Goal: Task Accomplishment & Management: Use online tool/utility

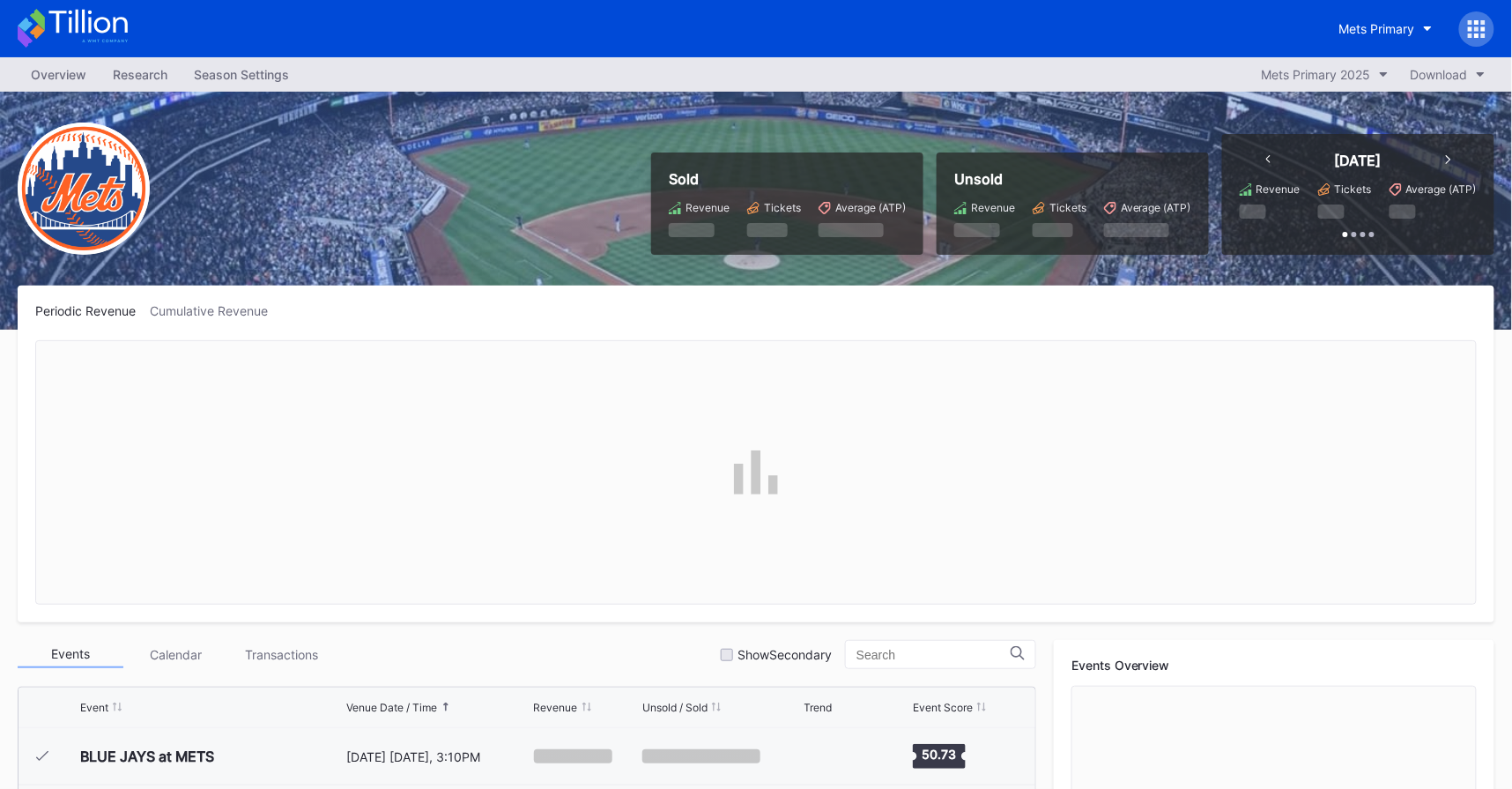
scroll to position [3552, 0]
click at [1486, 31] on icon at bounding box center [1477, 29] width 18 height 18
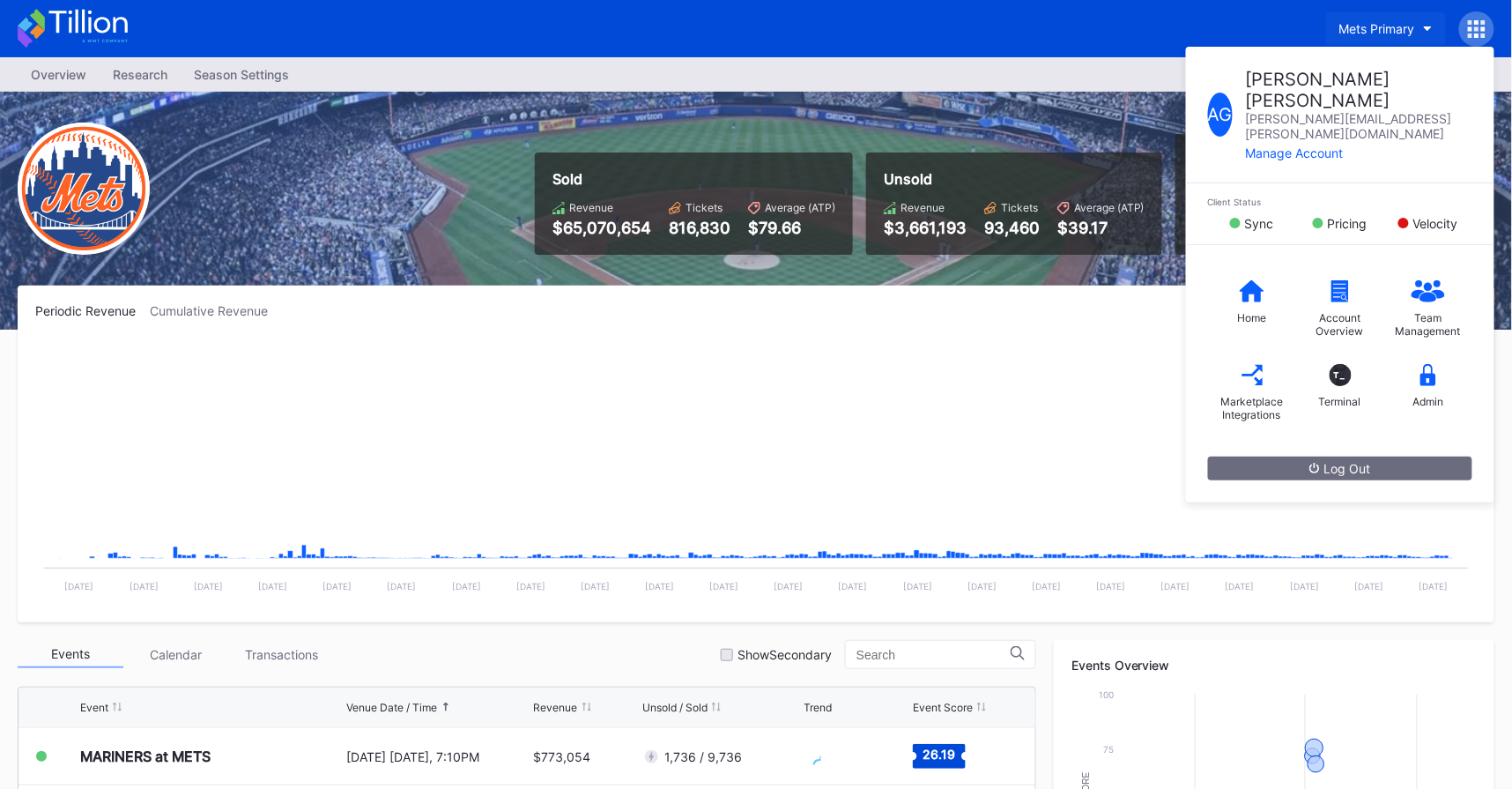
click at [1410, 21] on div "Mets Primary" at bounding box center [1377, 29] width 76 height 15
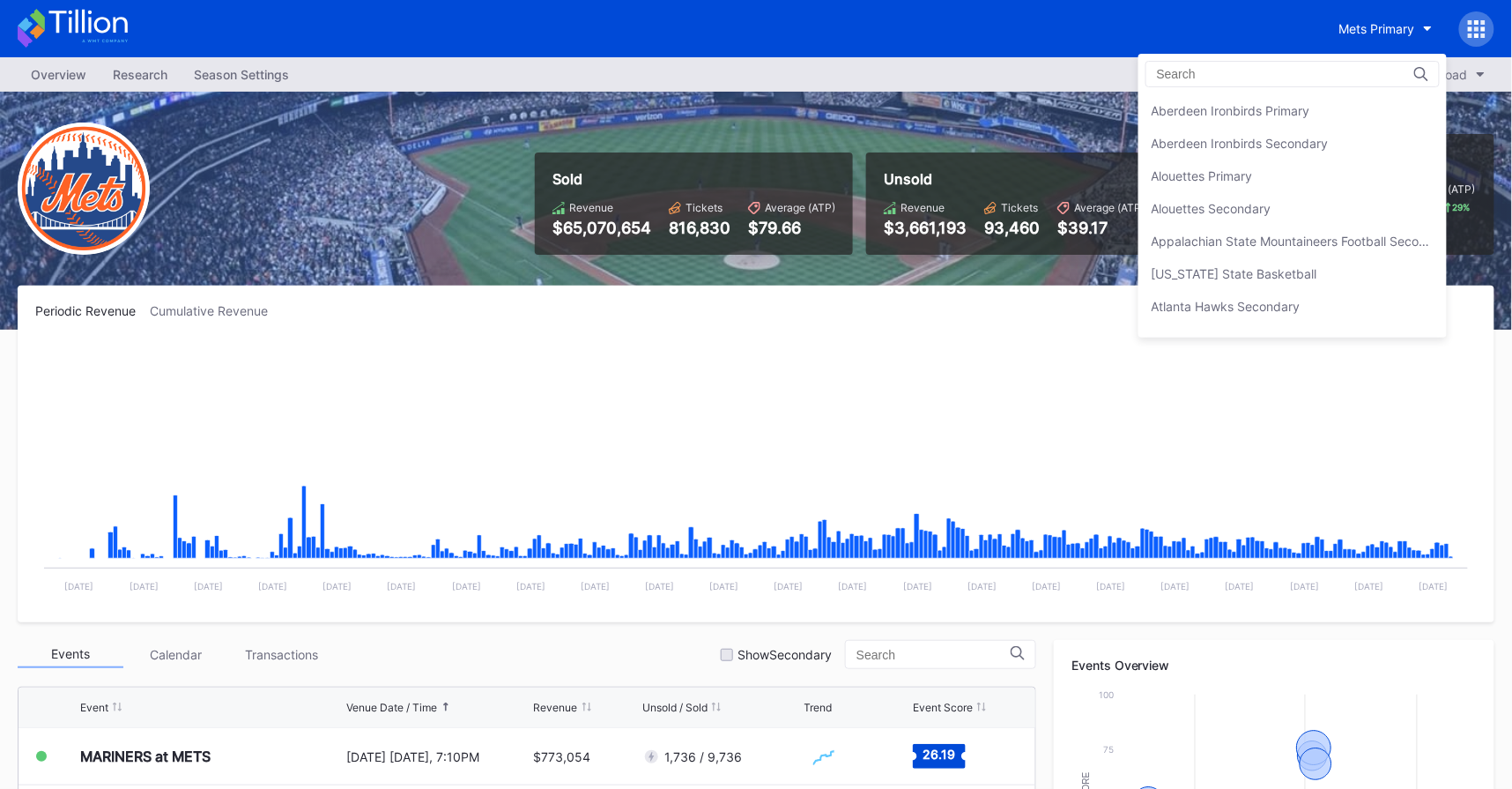
scroll to position [2715, 0]
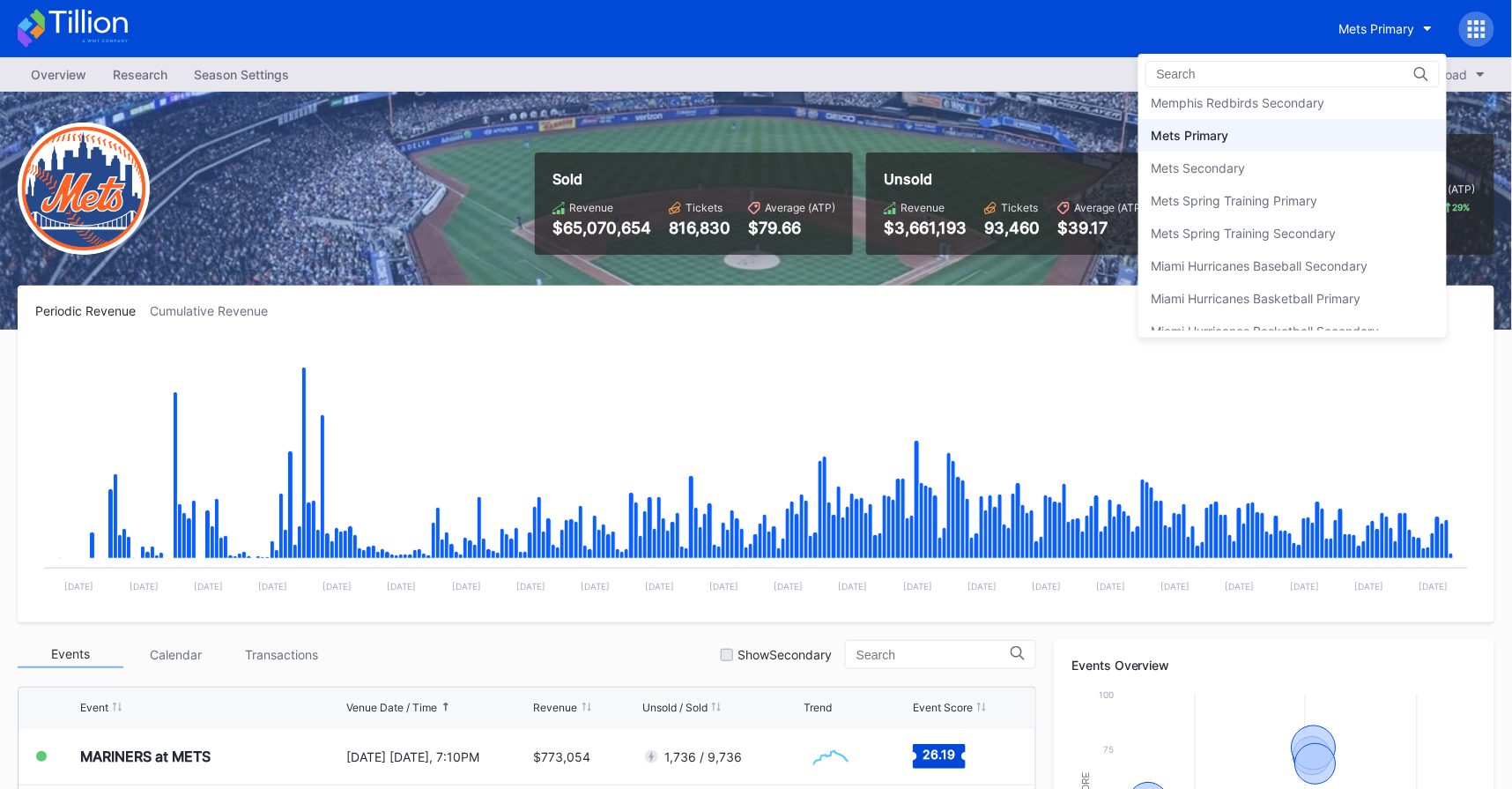
click at [1235, 119] on div "Mets Primary" at bounding box center [1293, 135] width 309 height 32
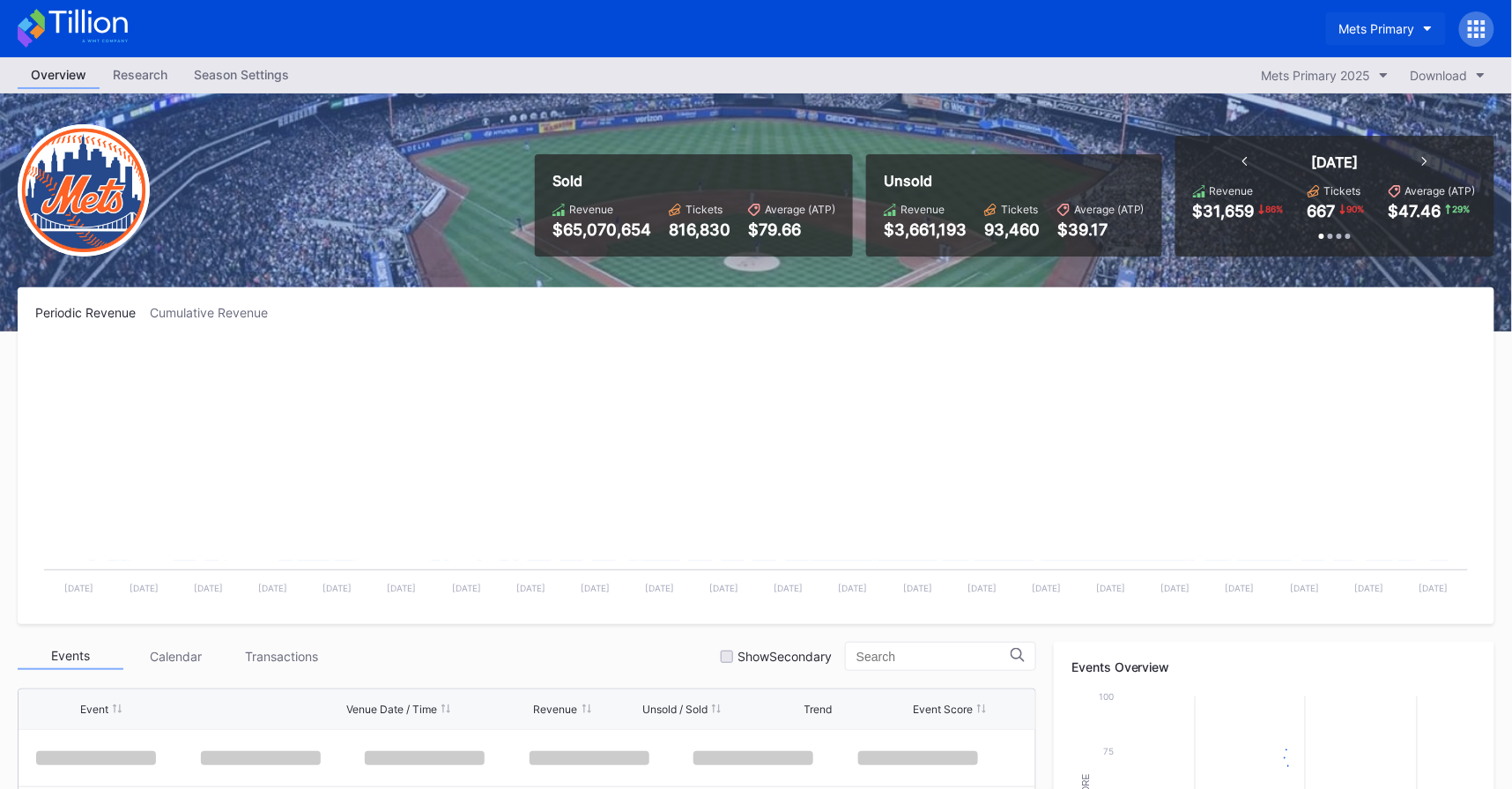
scroll to position [3552, 0]
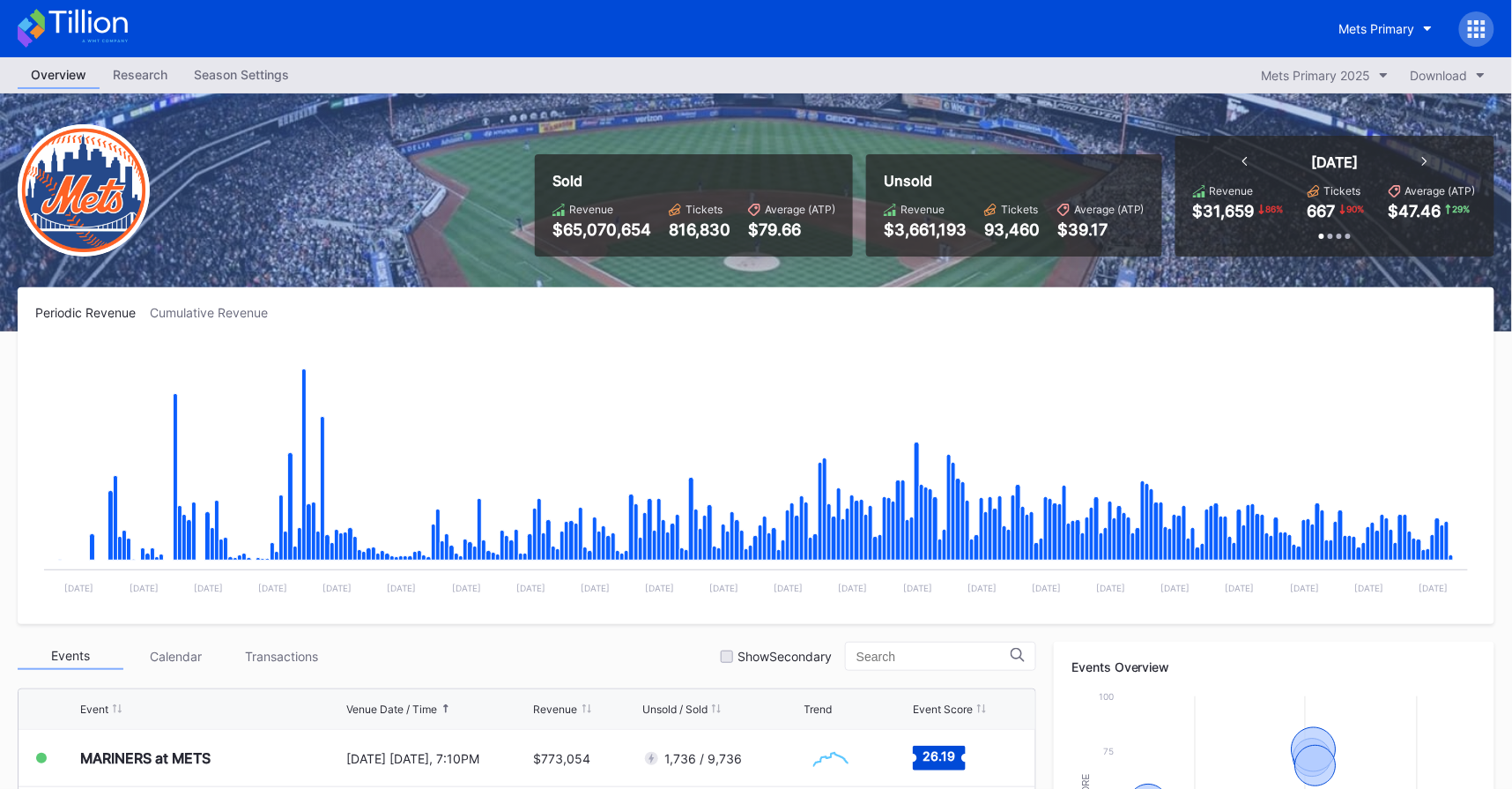
click at [1479, 31] on icon at bounding box center [1477, 29] width 18 height 18
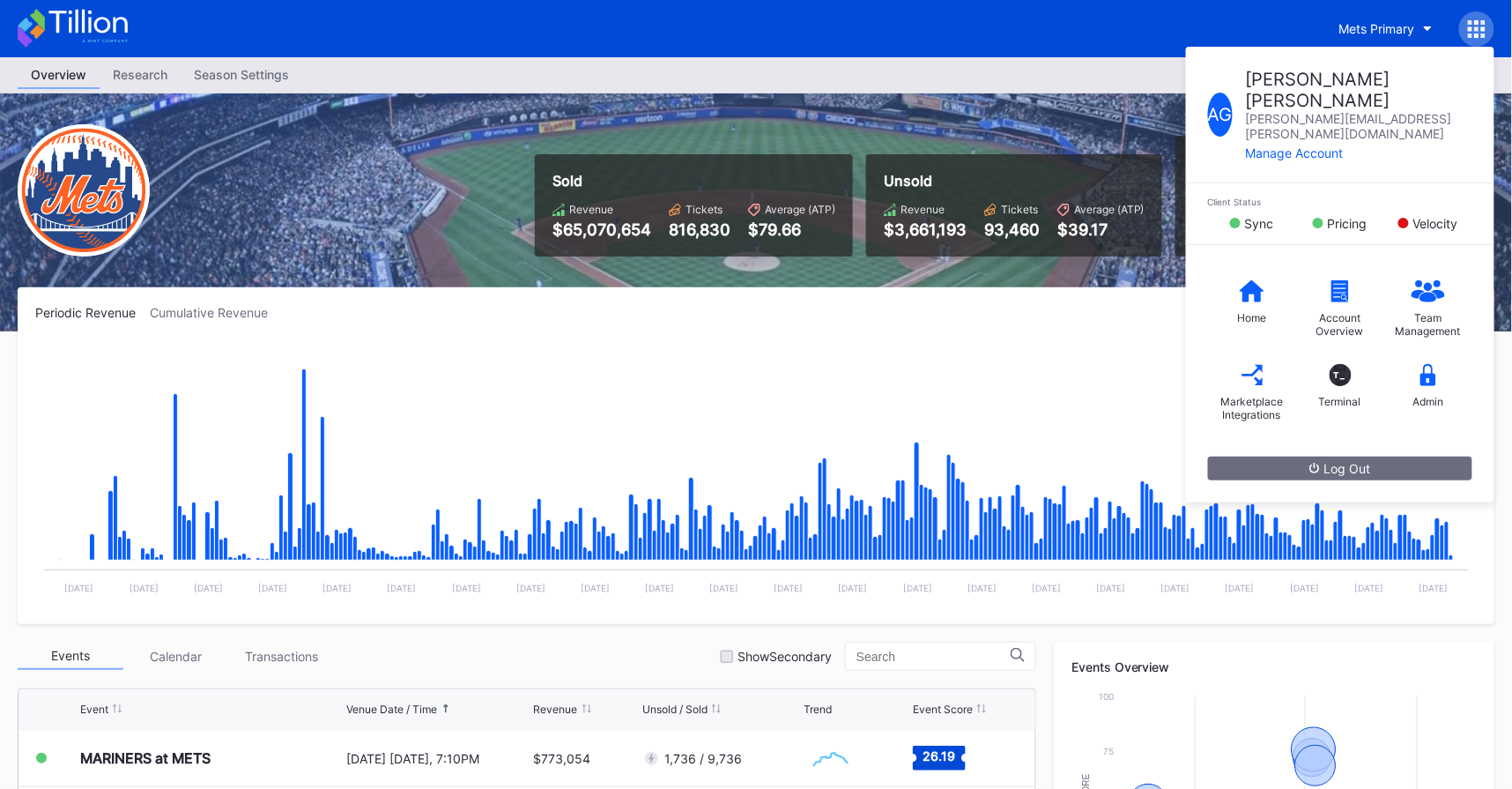
click at [1479, 31] on icon at bounding box center [1477, 29] width 18 height 18
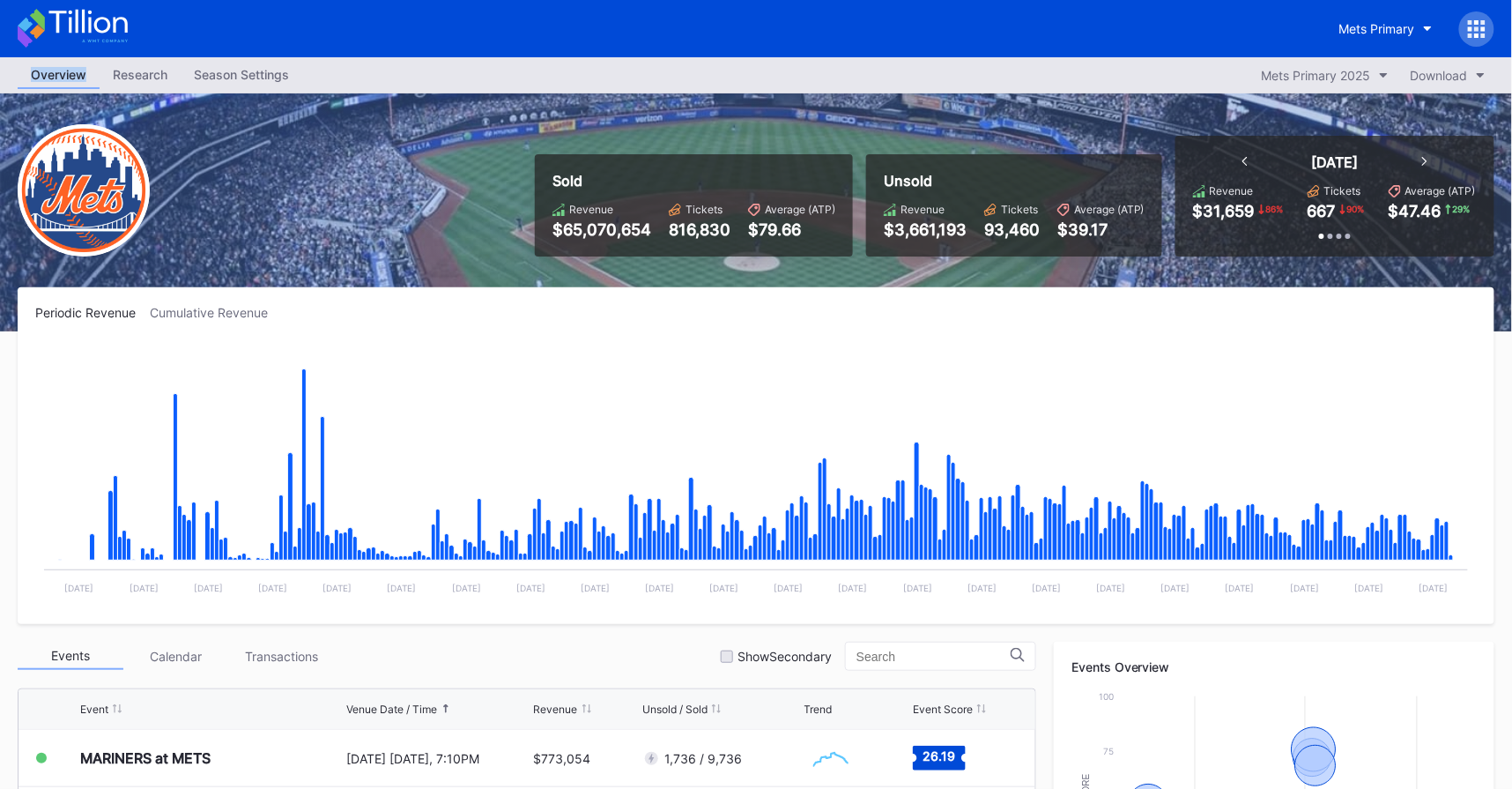
click at [1479, 31] on icon at bounding box center [1477, 29] width 18 height 18
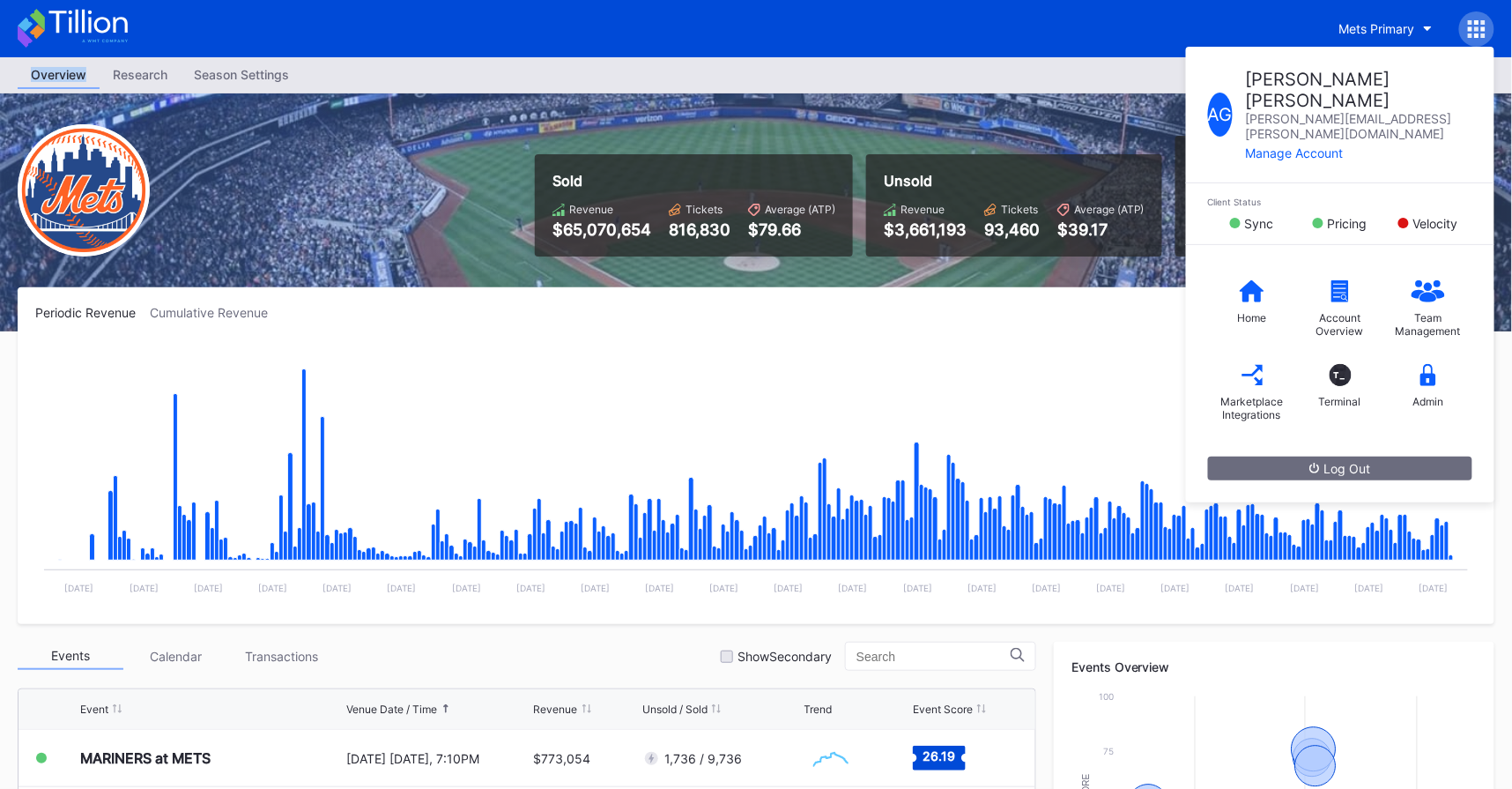
click at [605, 342] on icon "Created with Highcharts 11.2.0 Chart title 21 Oct 4 Nov 18 Nov 2 Dec 16 Dec 30 …" at bounding box center [756, 475] width 1442 height 265
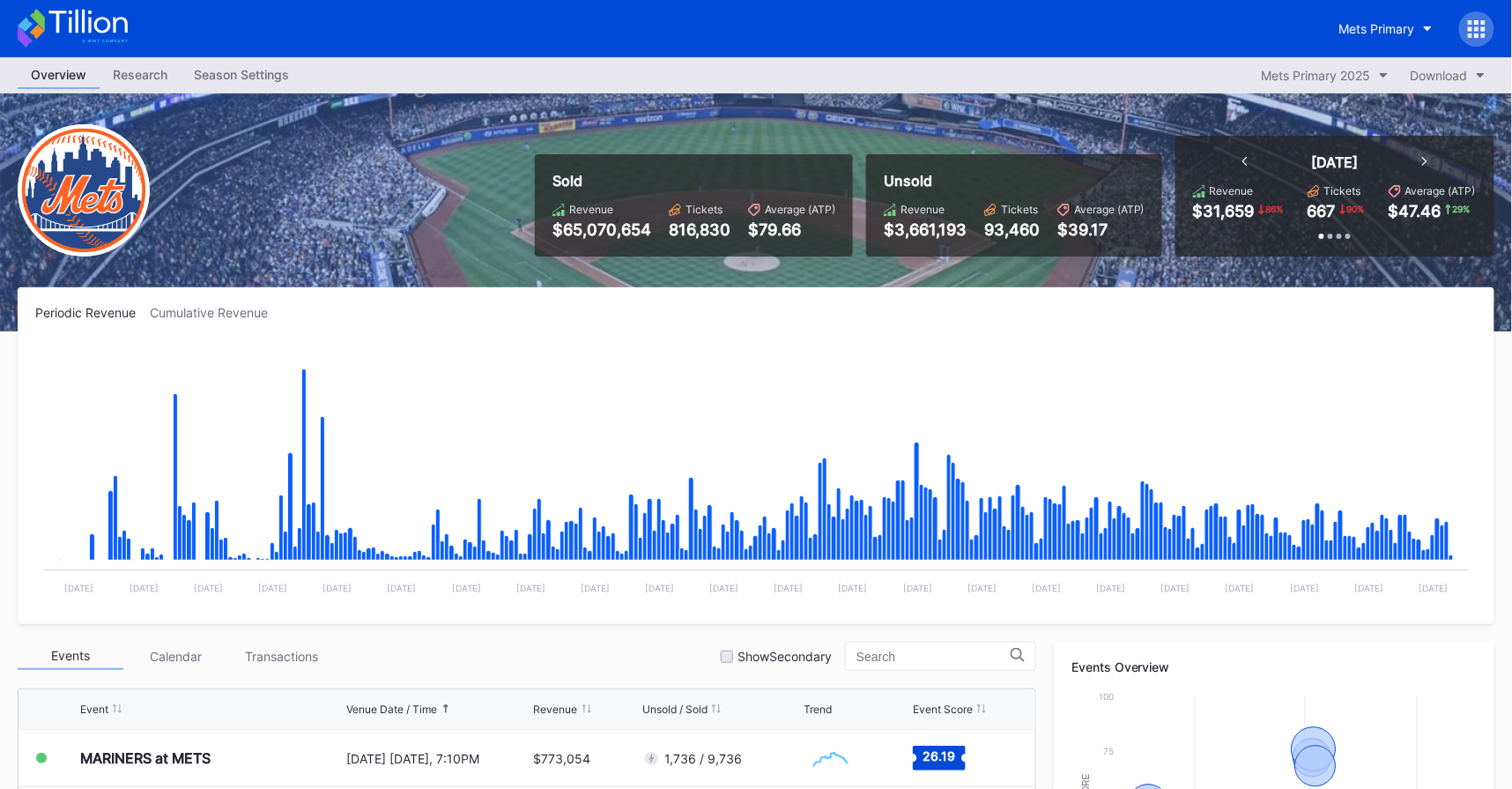
click at [719, 178] on div "Sold" at bounding box center [694, 180] width 283 height 18
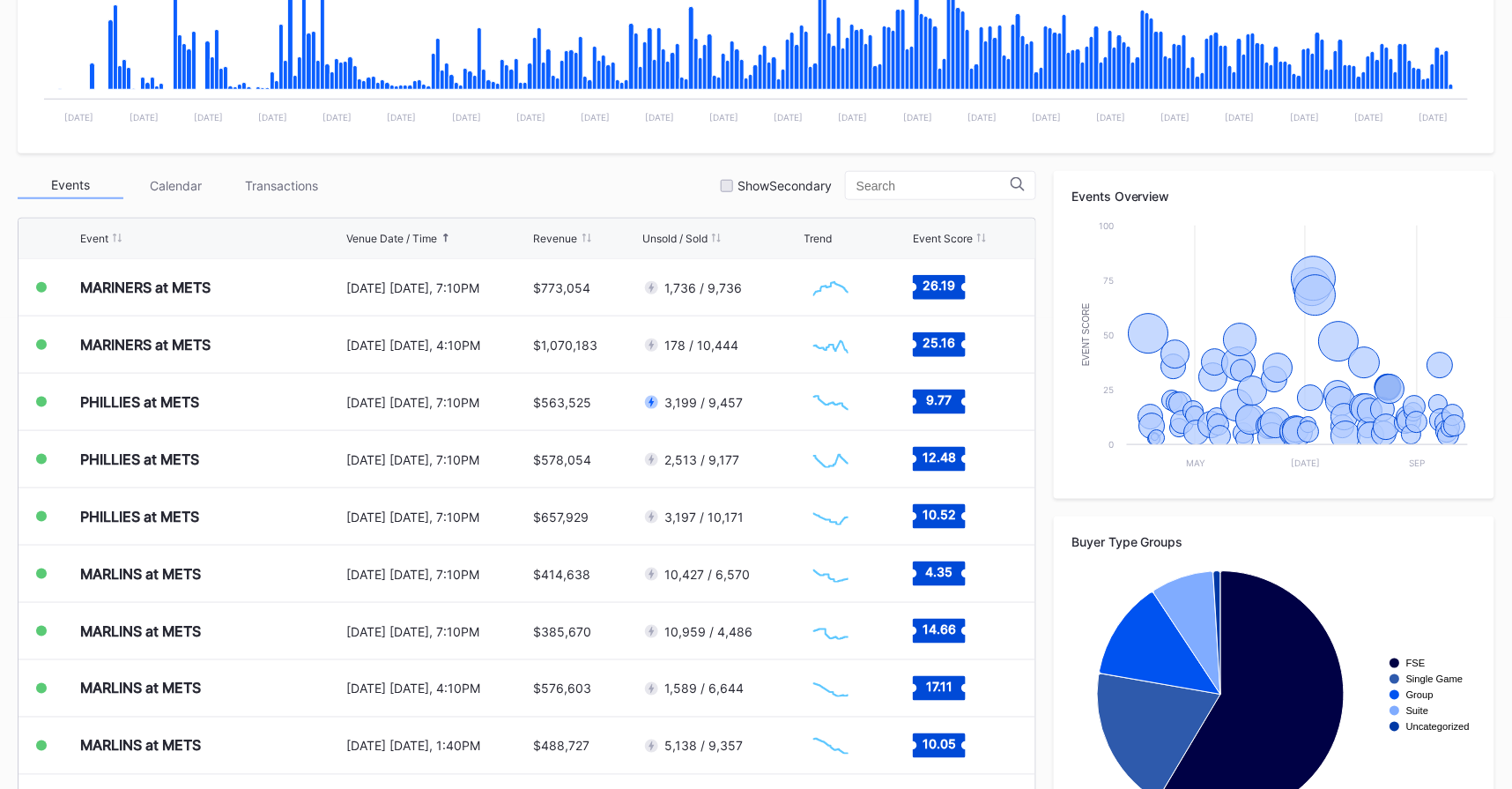
scroll to position [470, 0]
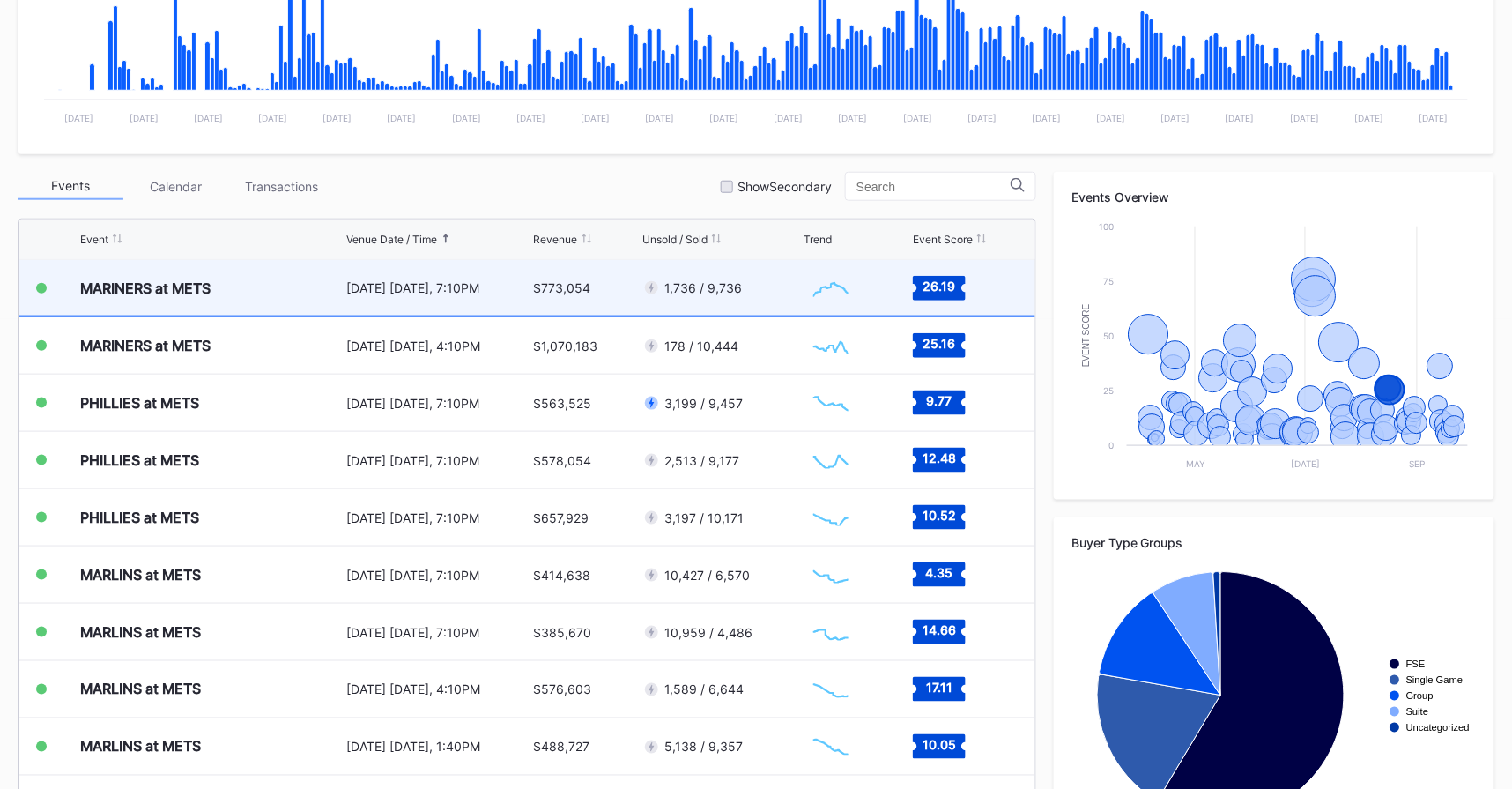
click at [234, 290] on div "MARINERS at METS" at bounding box center [211, 288] width 262 height 55
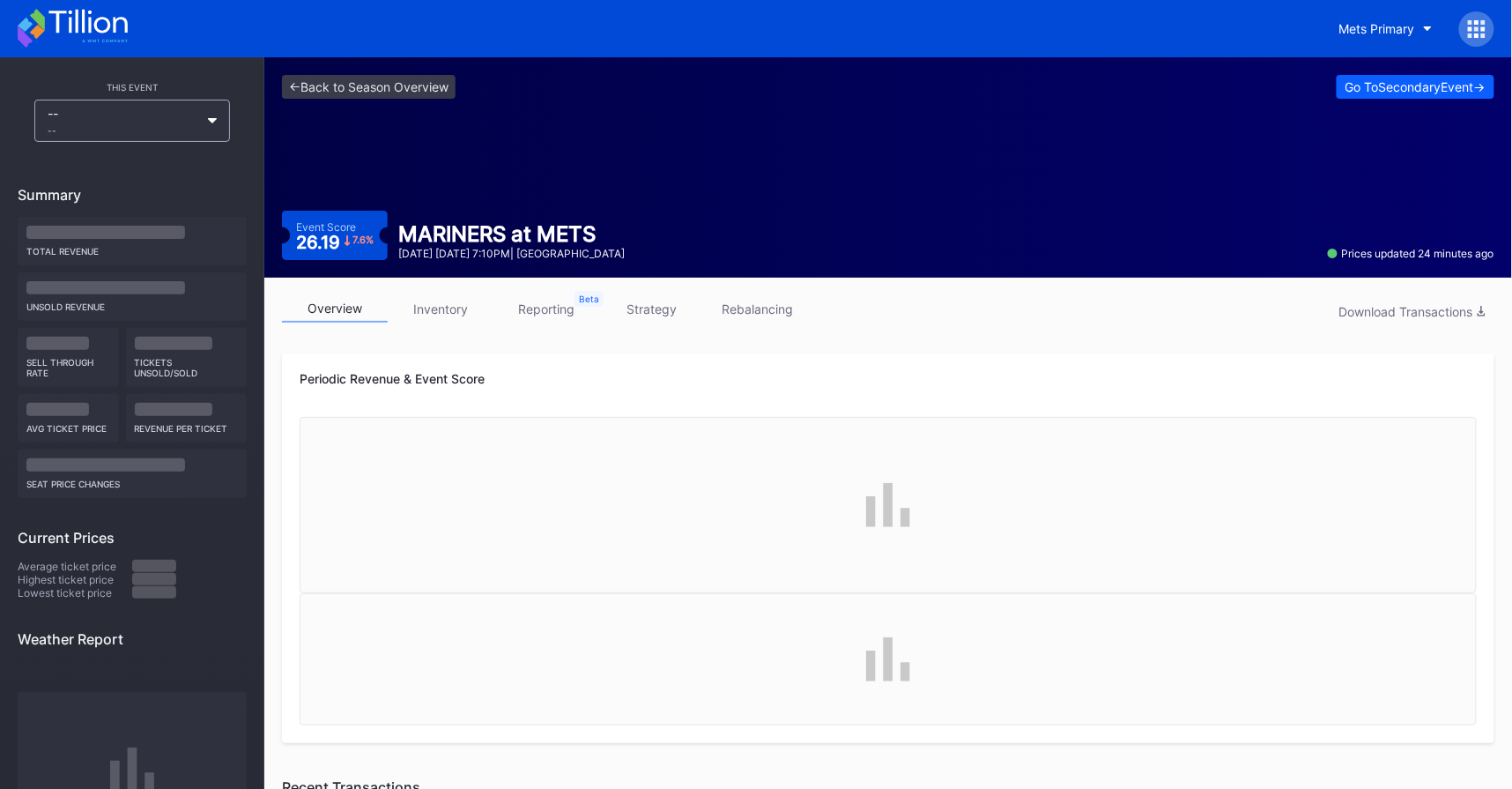
click at [740, 325] on div "overview inventory reporting strategy rebalancing Download Transactions" at bounding box center [888, 313] width 1212 height 36
click at [756, 310] on link "rebalancing" at bounding box center [757, 309] width 105 height 28
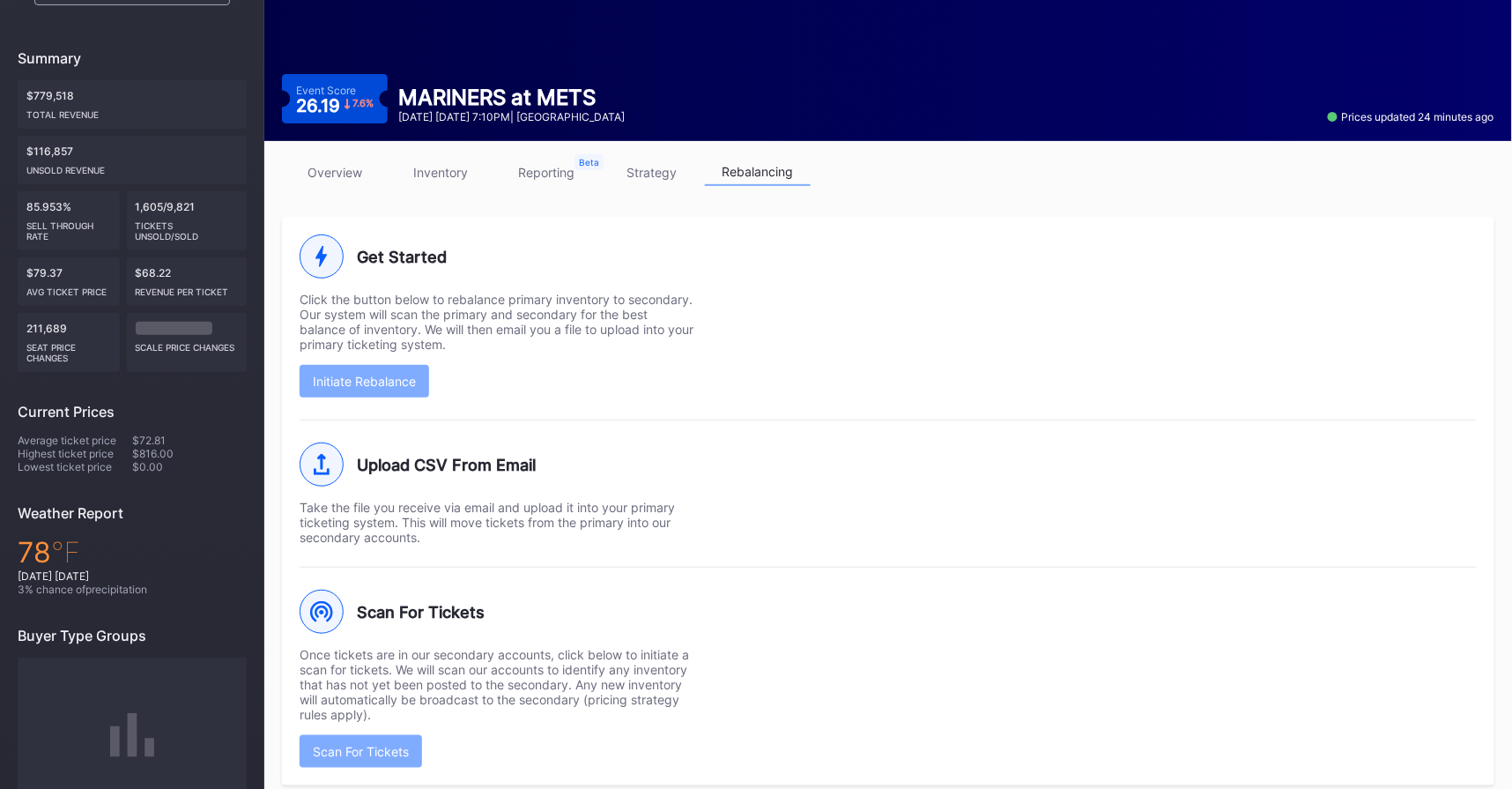
scroll to position [169, 0]
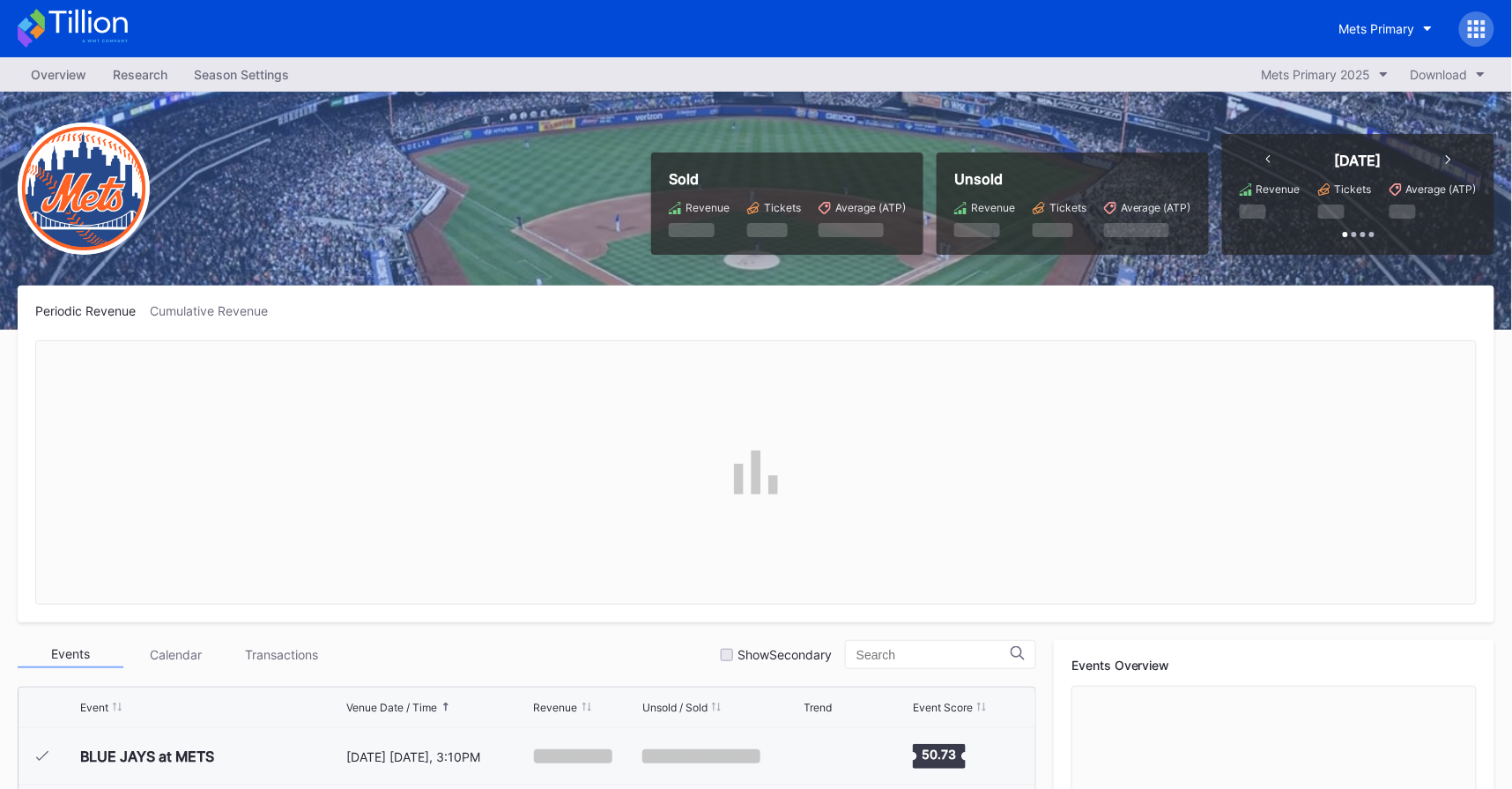
scroll to position [3552, 0]
click at [61, 77] on div "Overview" at bounding box center [58, 75] width 82 height 26
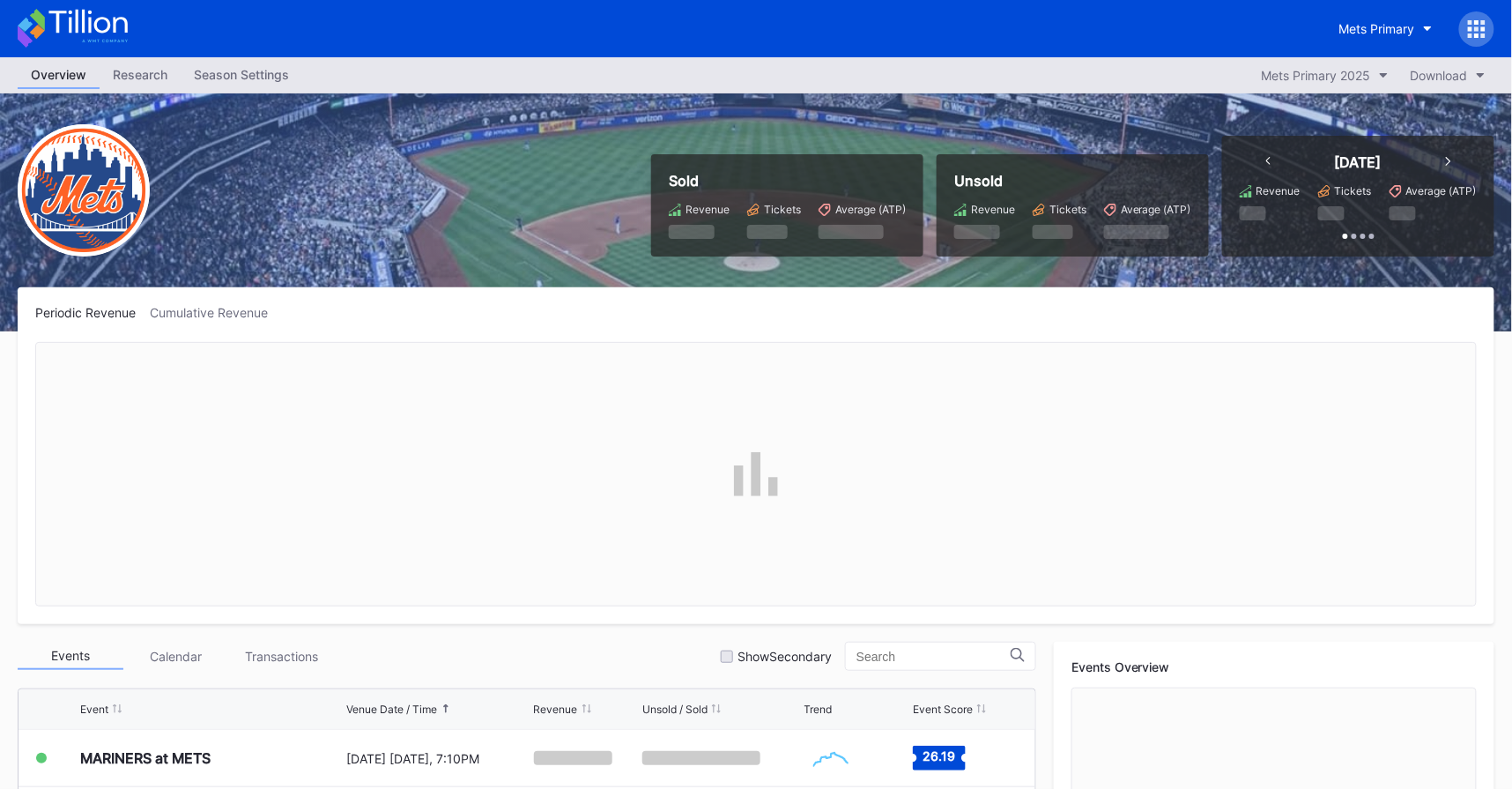
click at [272, 649] on div "Transactions" at bounding box center [282, 657] width 105 height 28
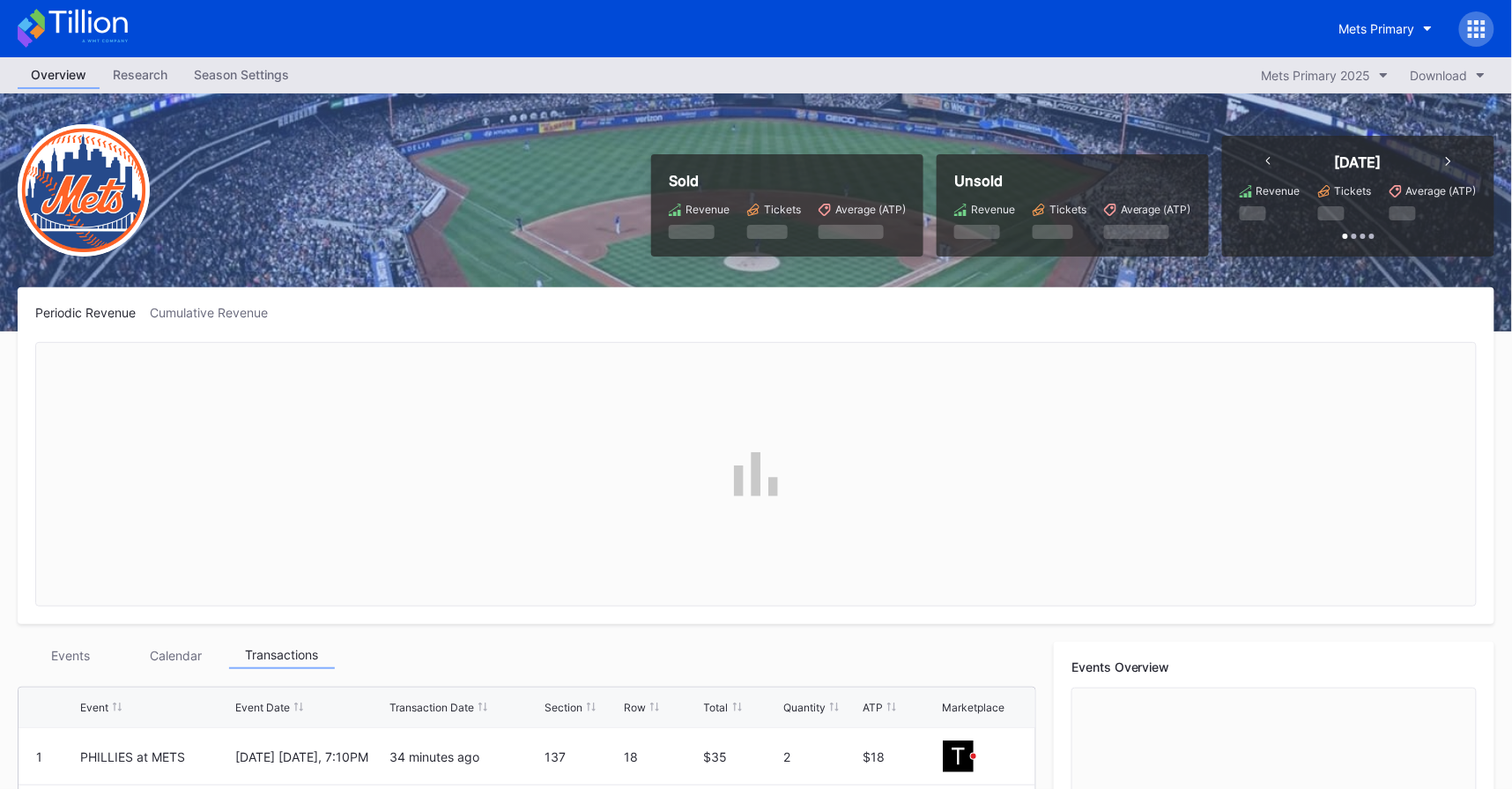
click at [255, 50] on div "Mets Primary" at bounding box center [756, 29] width 1512 height 57
click at [252, 59] on div "Overview Research Season Settings Mets Primary 2025 Download" at bounding box center [756, 75] width 1512 height 36
click at [240, 80] on div "Season Settings" at bounding box center [241, 75] width 122 height 26
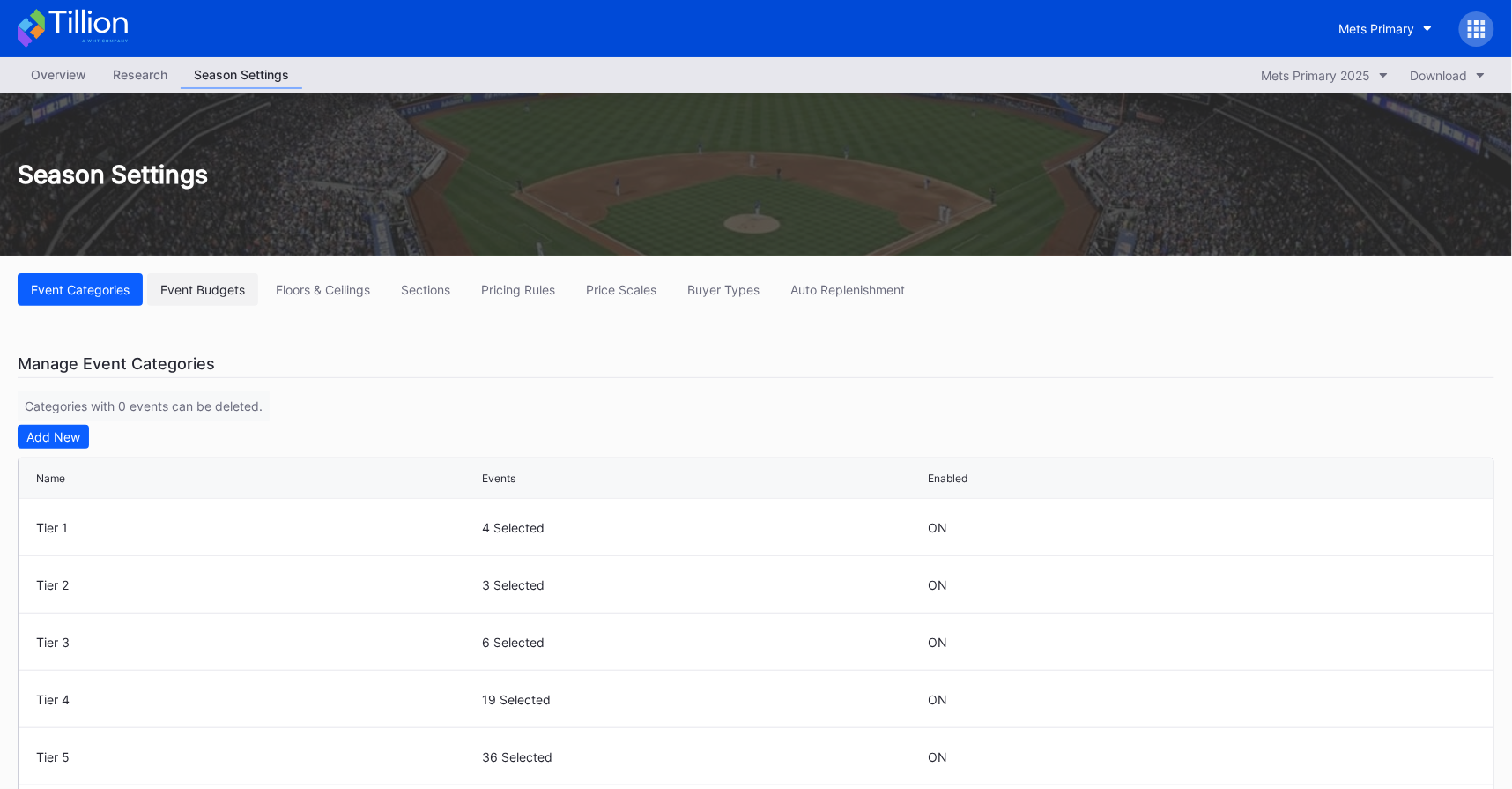
click at [222, 294] on div "Event Budgets" at bounding box center [202, 290] width 84 height 15
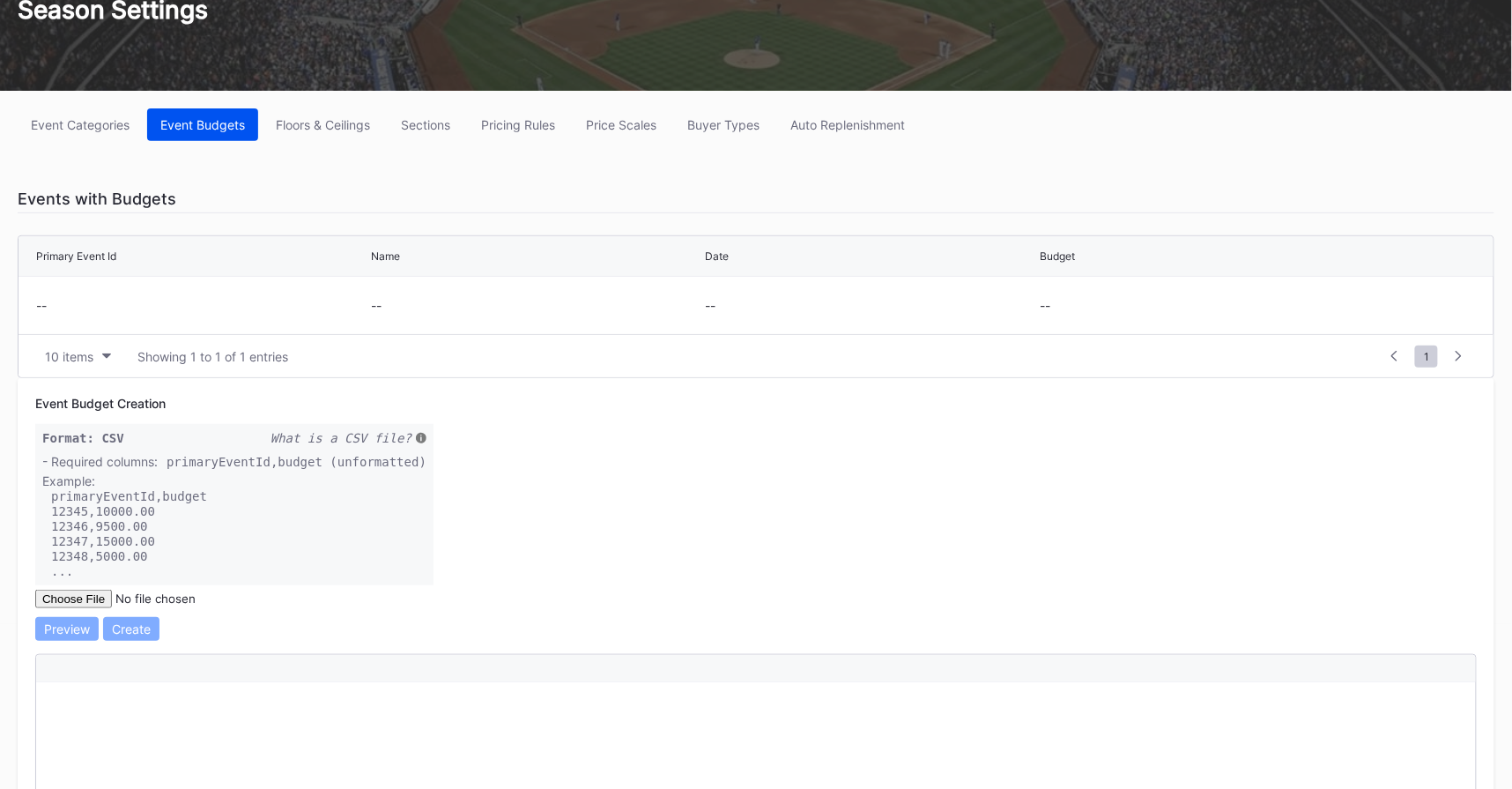
scroll to position [167, 0]
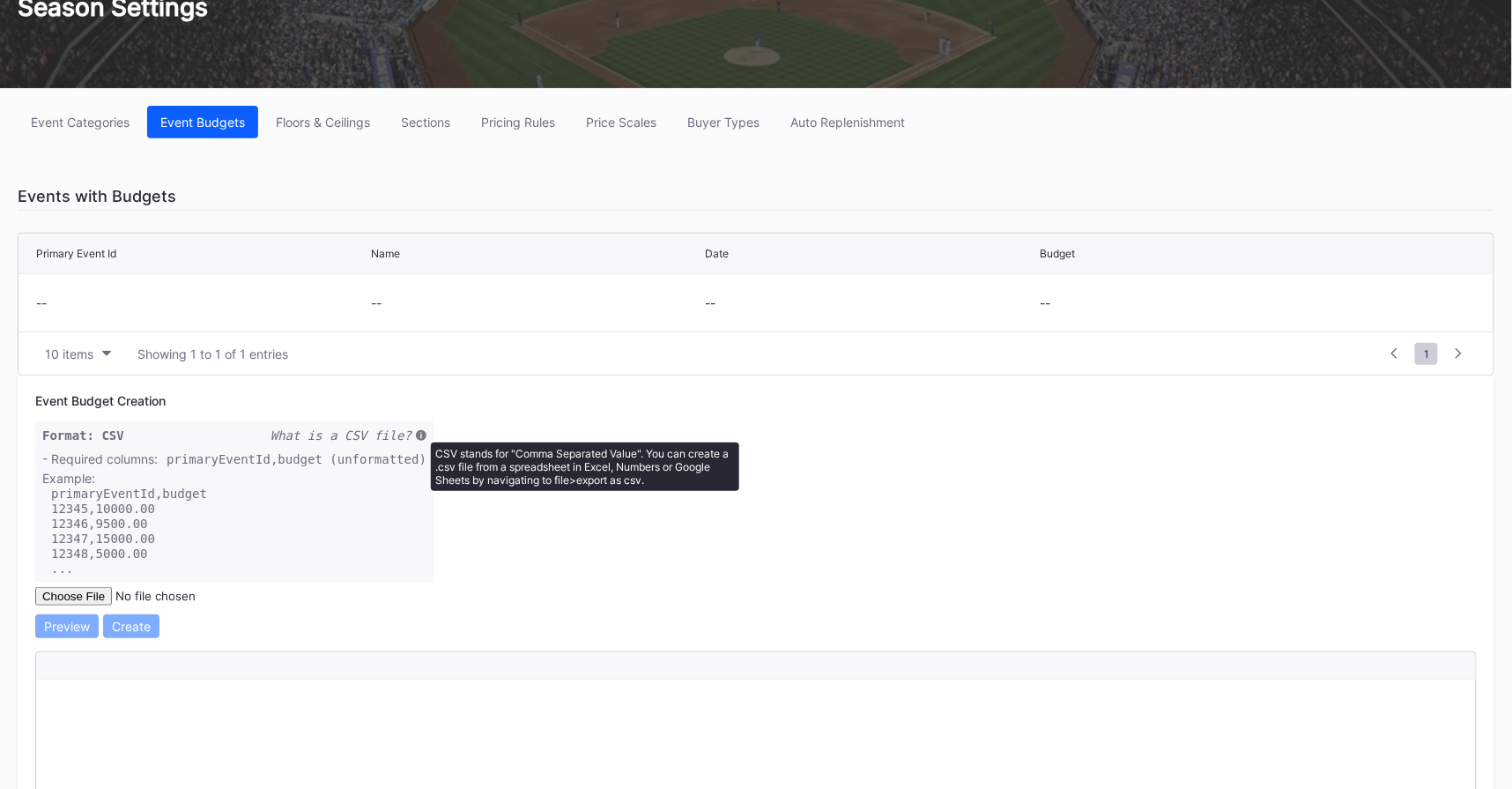
click at [422, 434] on icon at bounding box center [421, 435] width 10 height 10
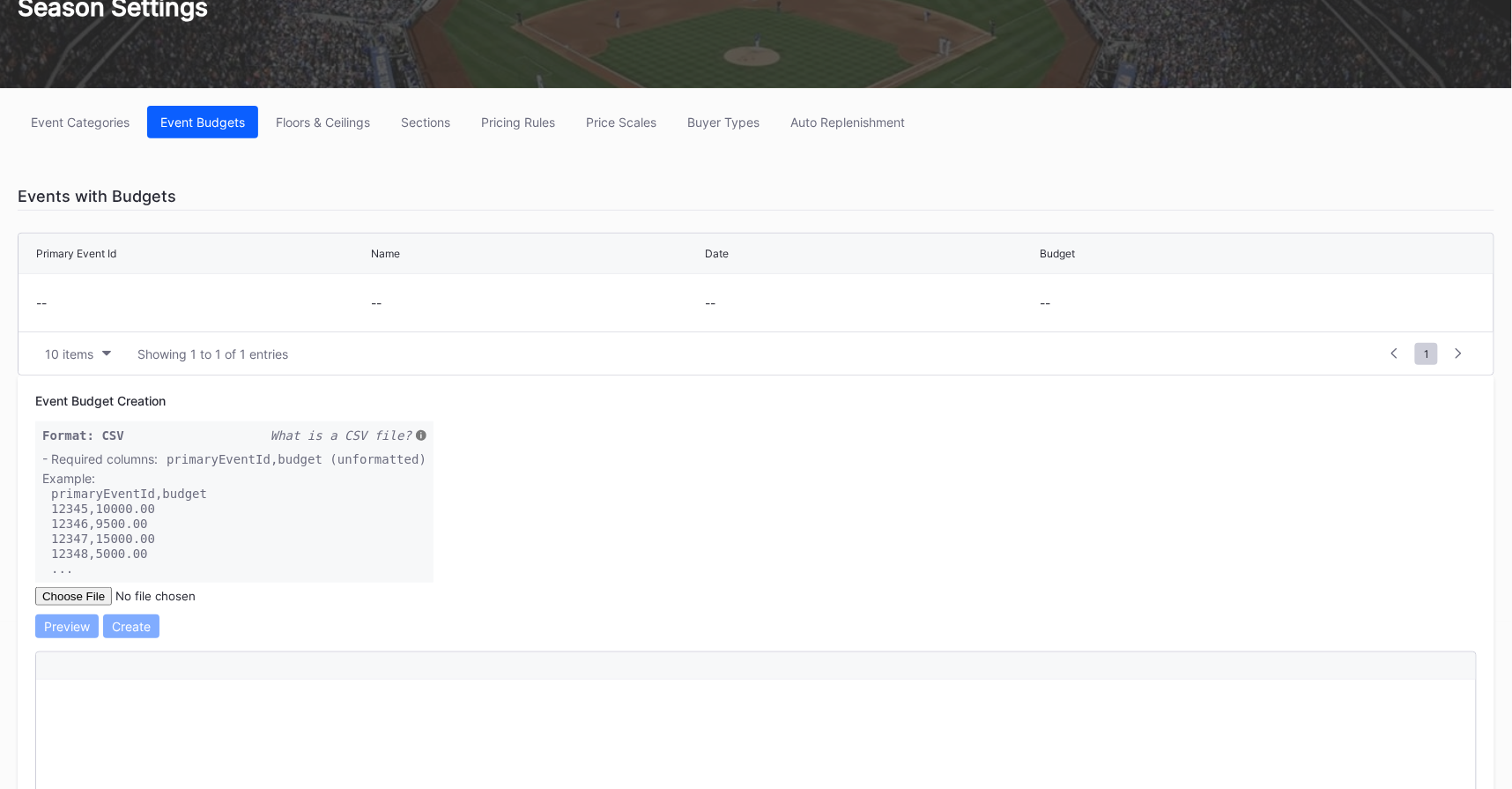
click at [388, 458] on code "primaryEventId,budget (unformatted)" at bounding box center [296, 459] width 260 height 14
click at [108, 117] on div "Event Categories" at bounding box center [80, 122] width 99 height 15
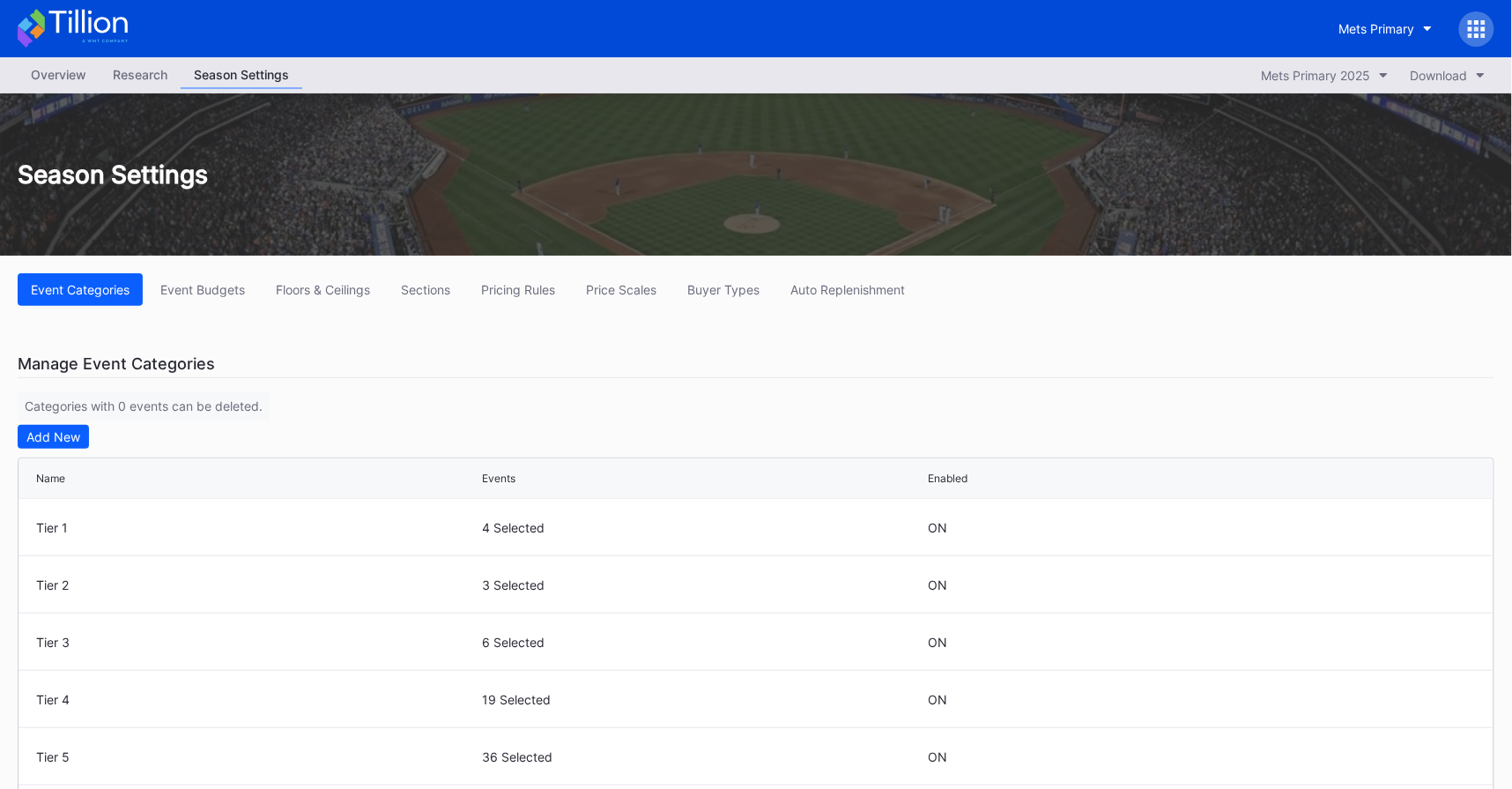
click at [69, 78] on div "Overview" at bounding box center [58, 75] width 82 height 26
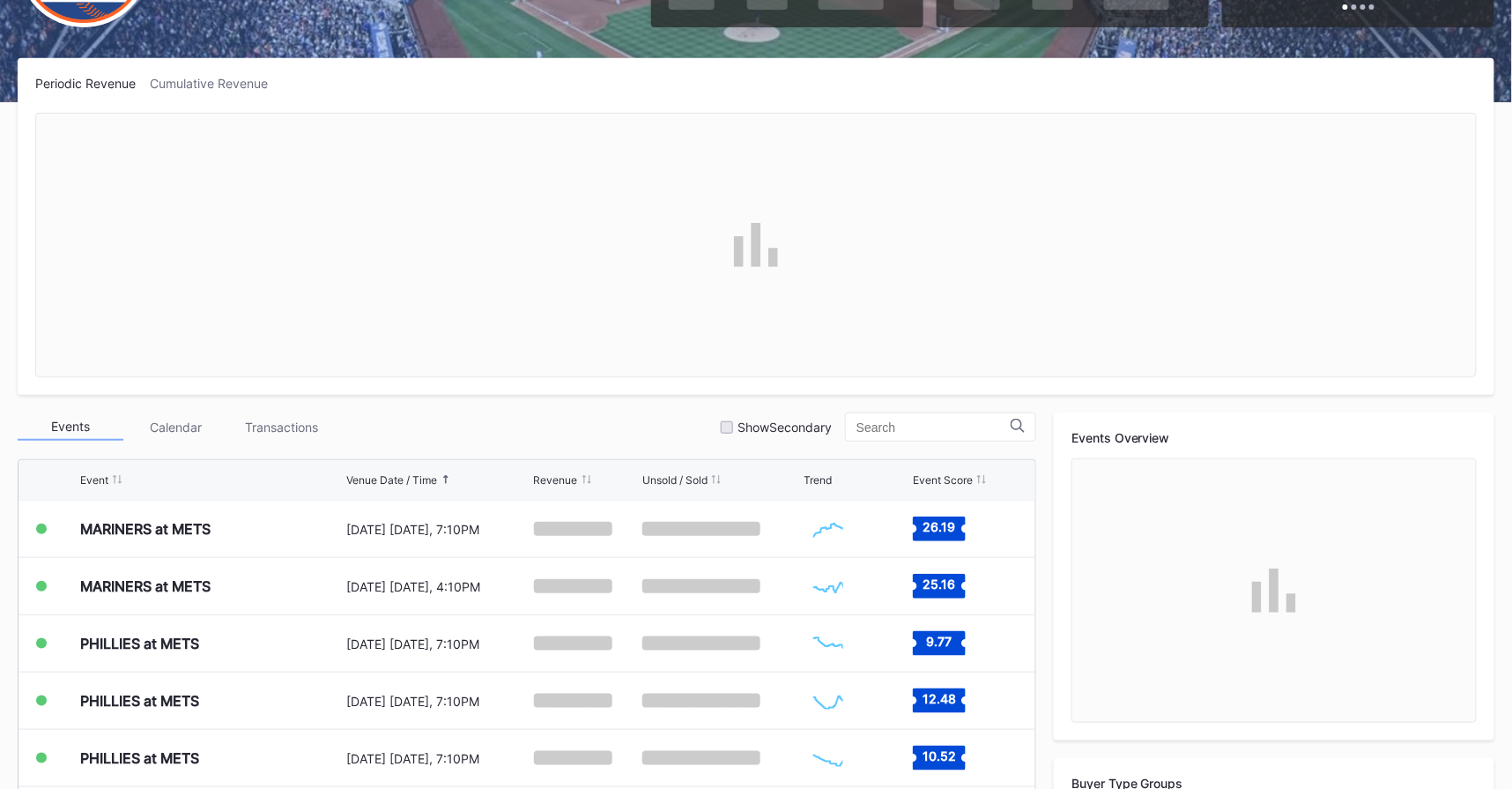
scroll to position [232, 0]
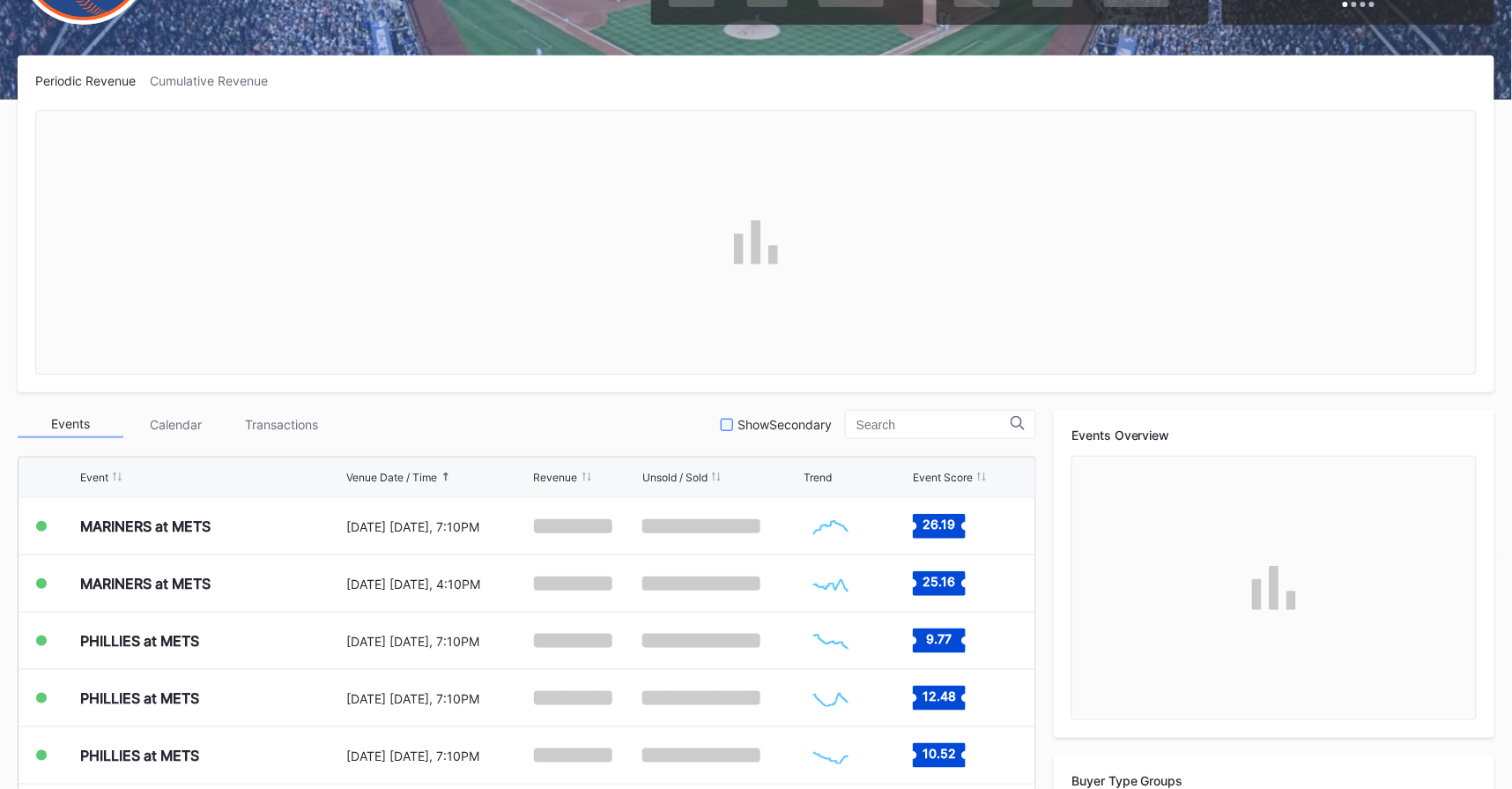
click at [733, 422] on div at bounding box center [727, 425] width 12 height 12
click at [731, 422] on icon at bounding box center [727, 425] width 9 height 7
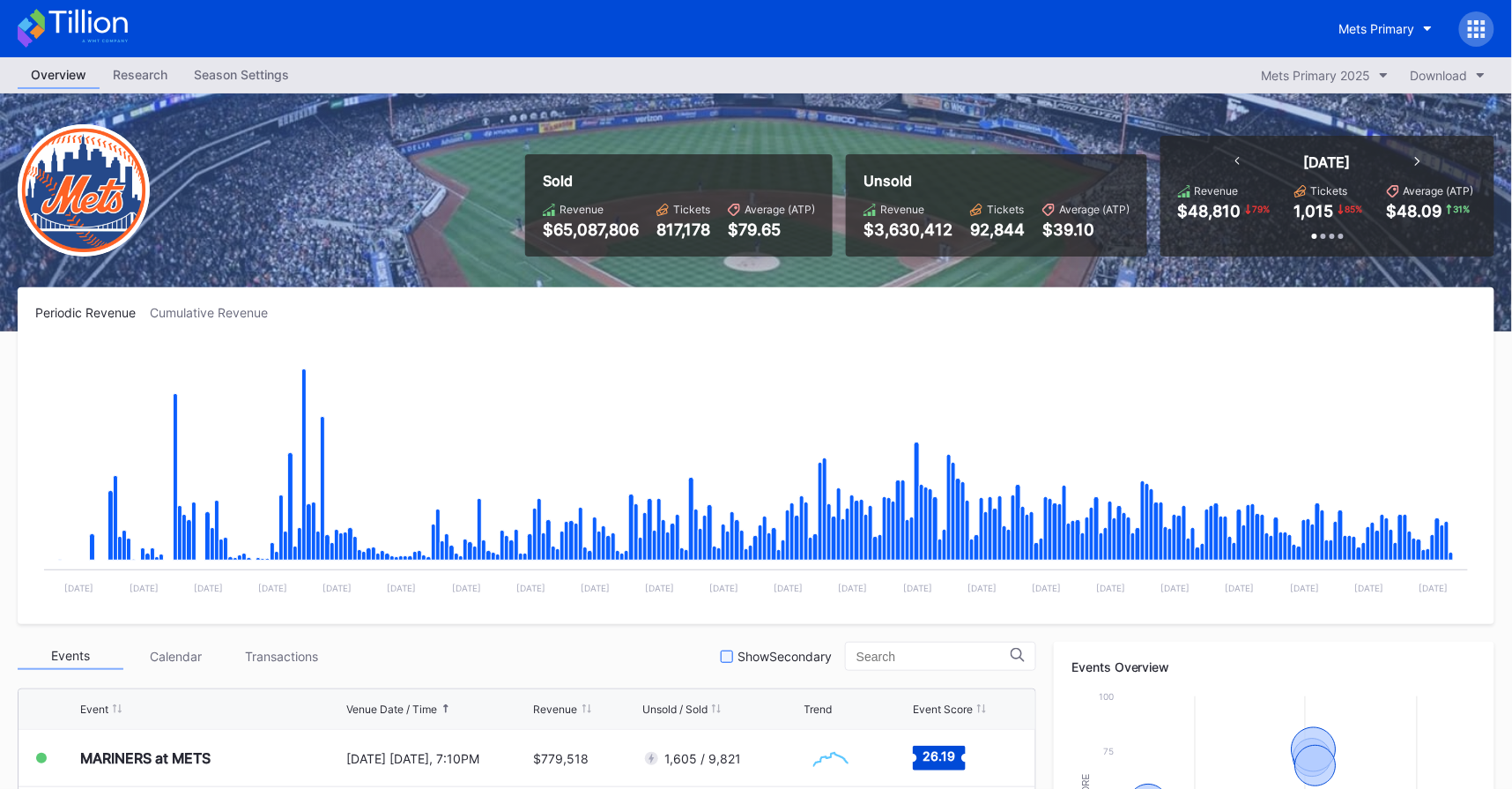
scroll to position [12, 0]
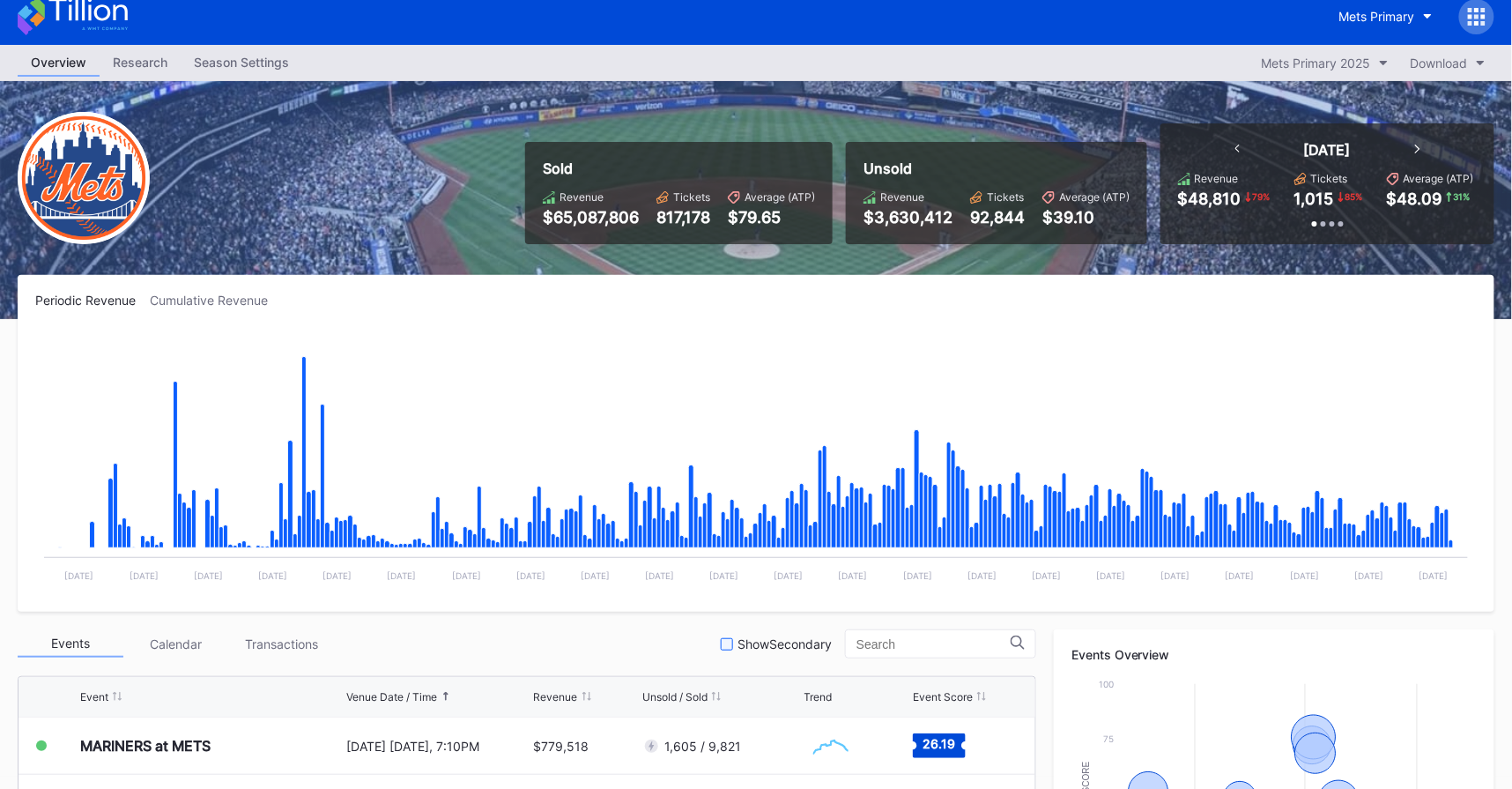
click at [1491, 13] on div at bounding box center [1477, 17] width 35 height 35
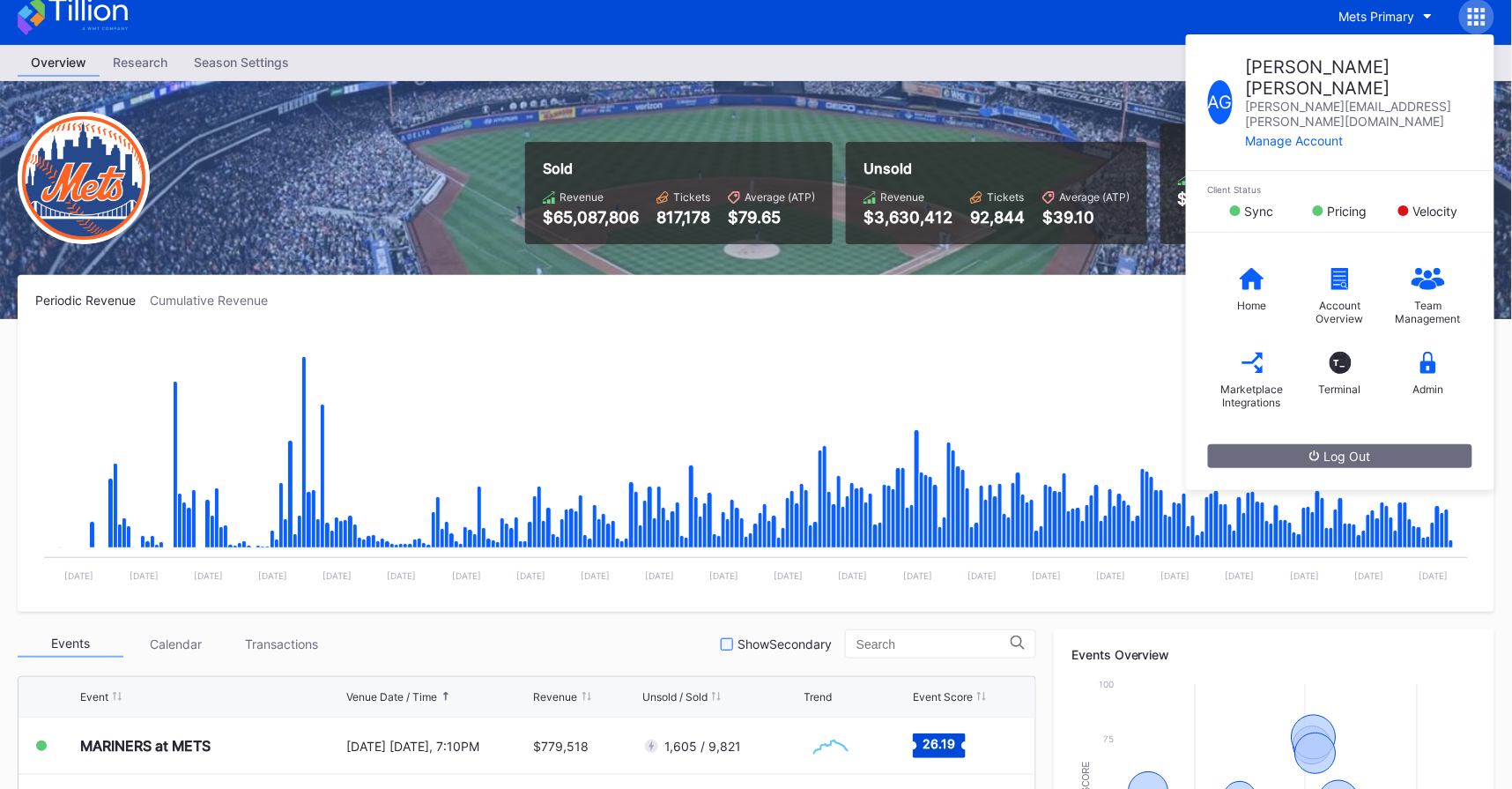
click at [1115, 170] on div "Unsold" at bounding box center [997, 167] width 266 height 18
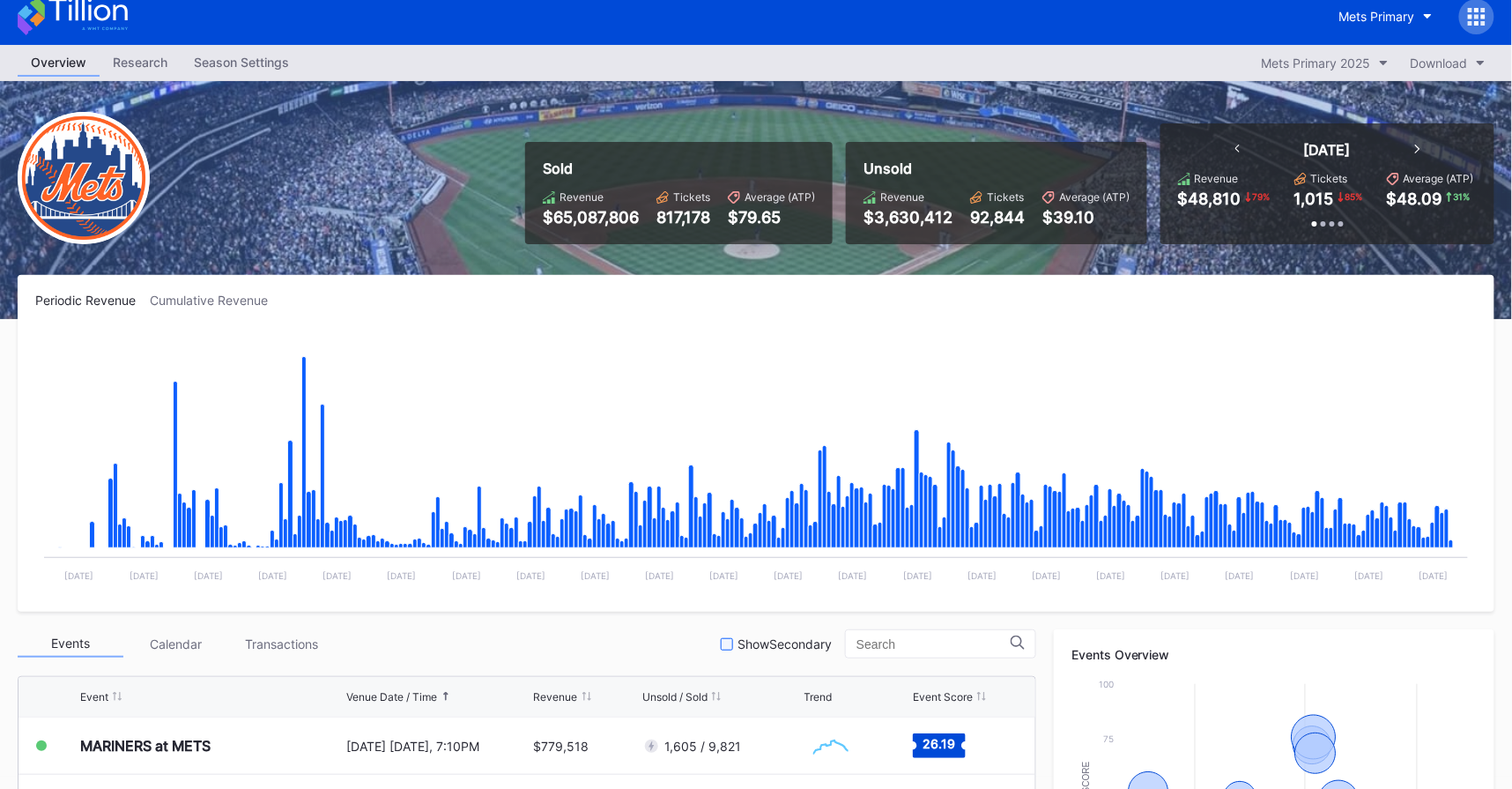
click at [288, 62] on div "Season Settings" at bounding box center [241, 62] width 122 height 26
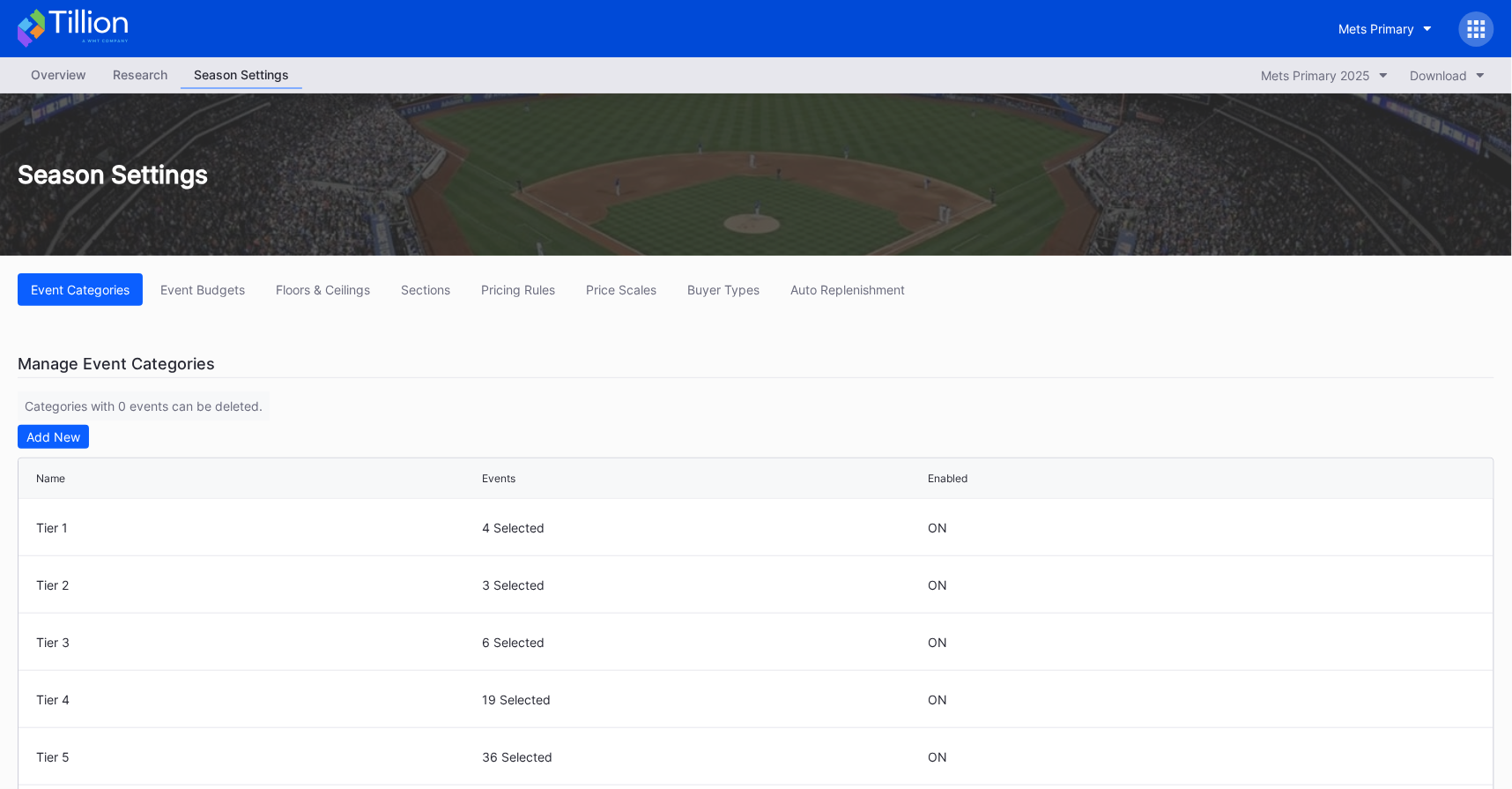
click at [76, 85] on div "Overview" at bounding box center [58, 75] width 82 height 26
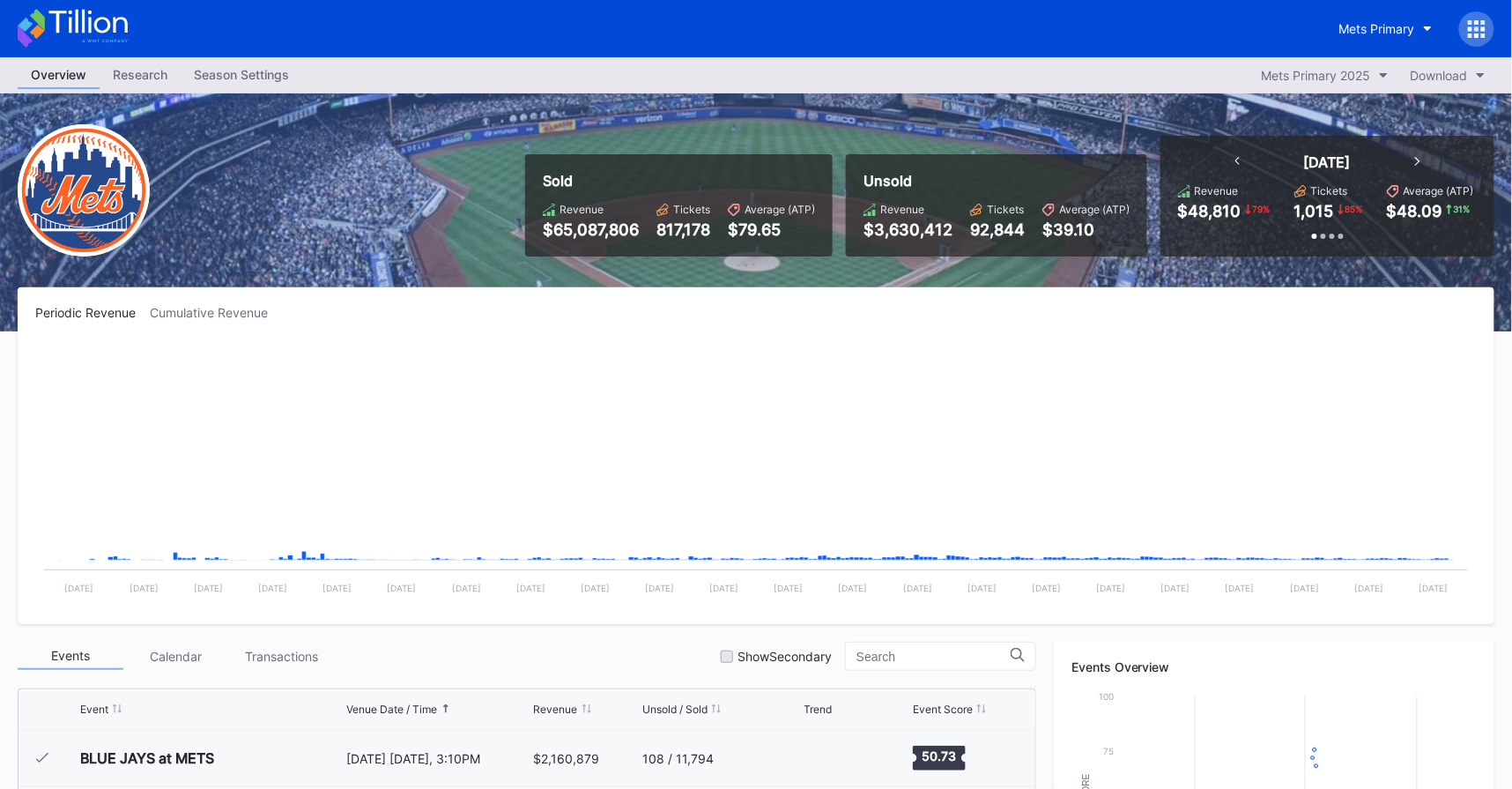
click at [75, 81] on div "Overview" at bounding box center [58, 76] width 82 height 28
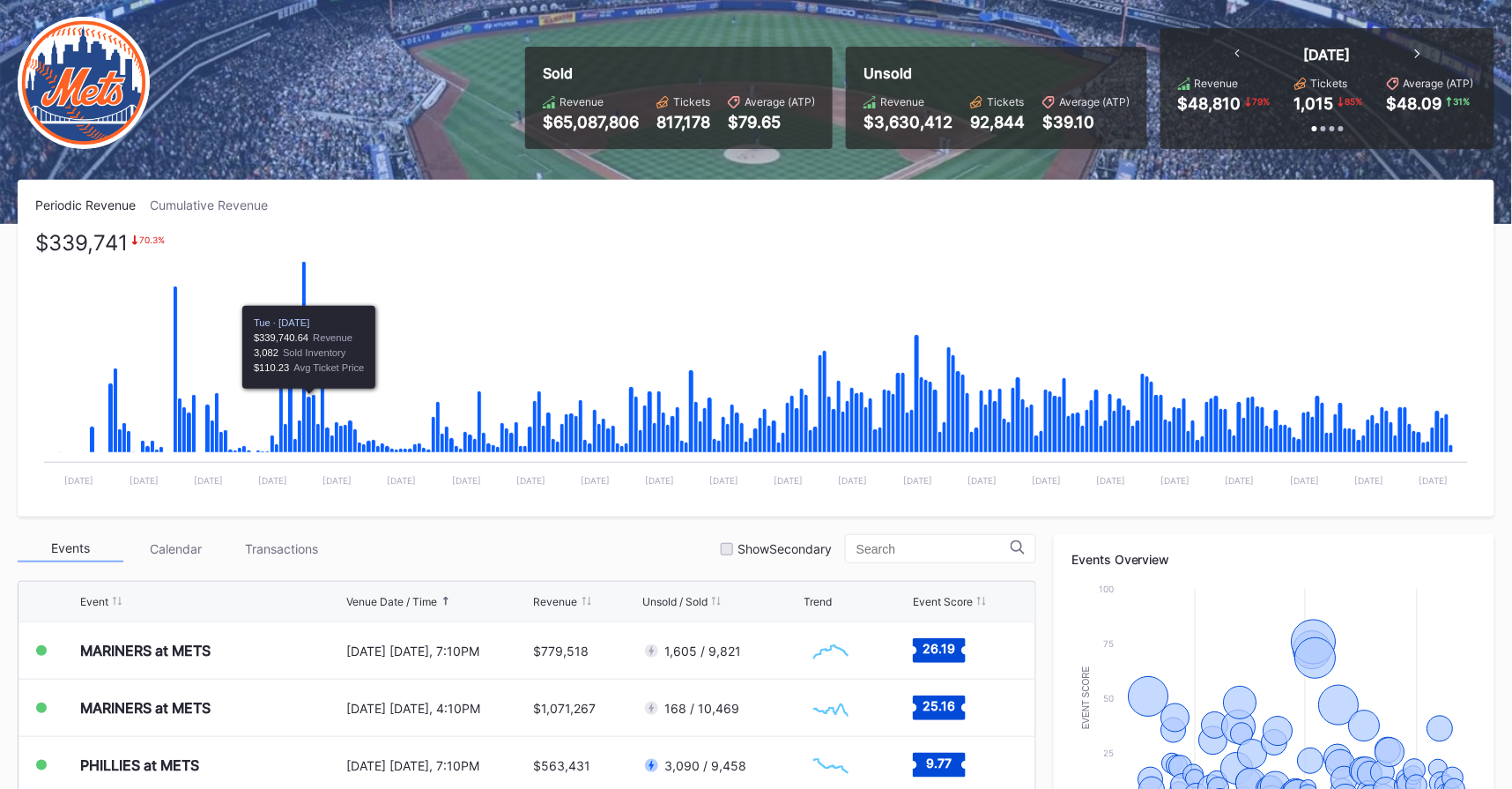
scroll to position [115, 0]
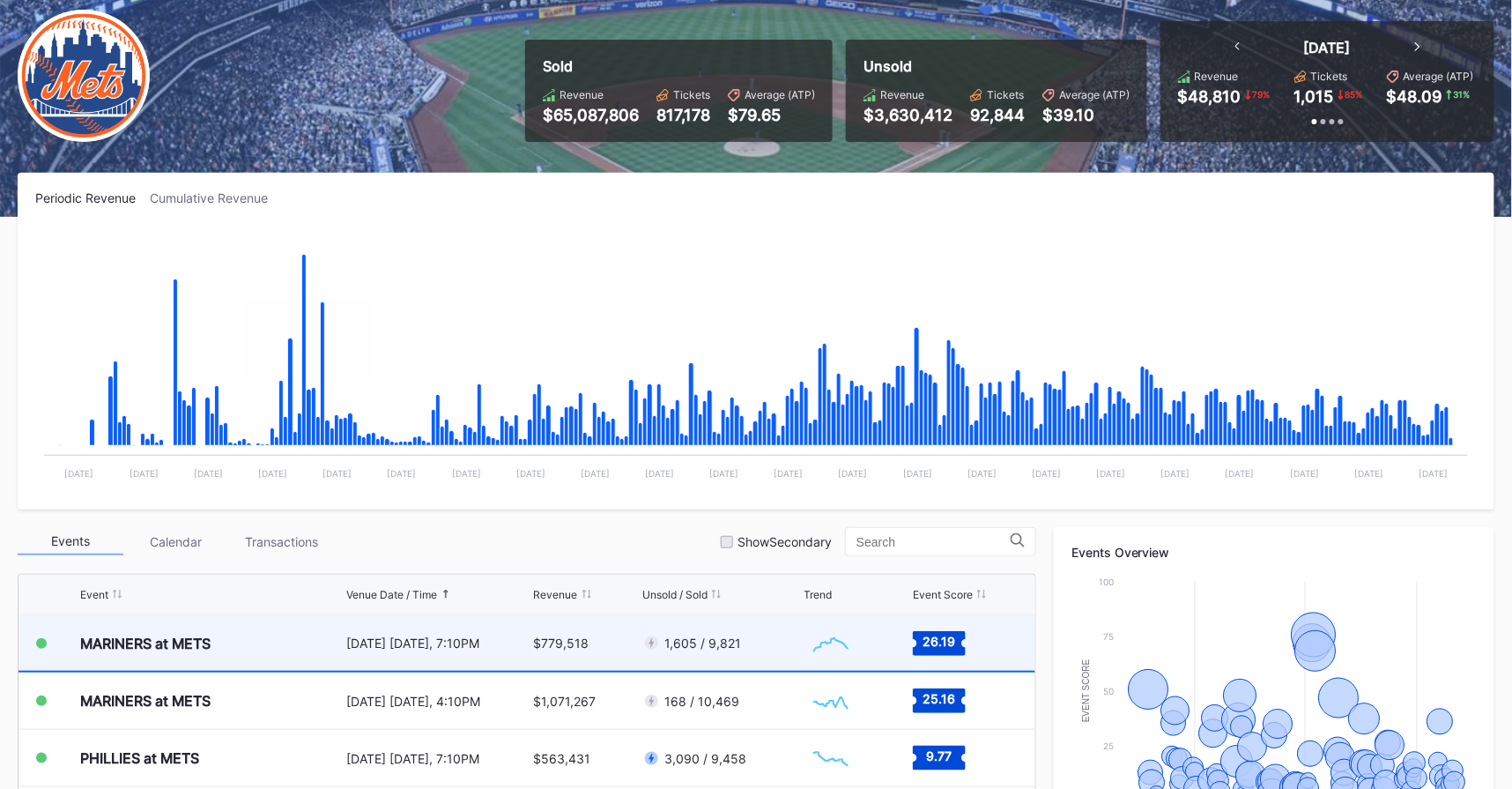
click at [257, 619] on div "MARINERS at METS" at bounding box center [211, 643] width 262 height 55
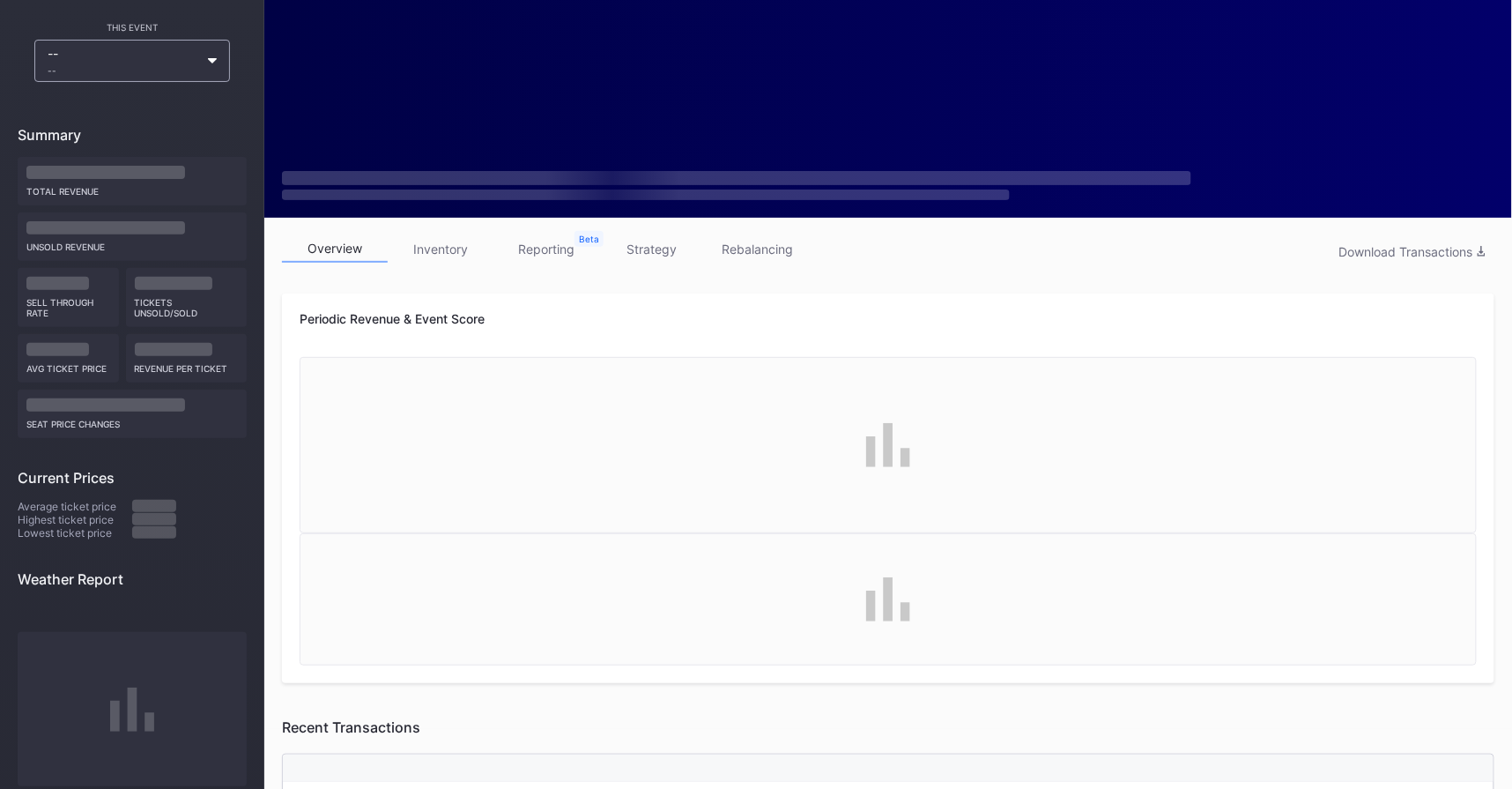
scroll to position [66, 0]
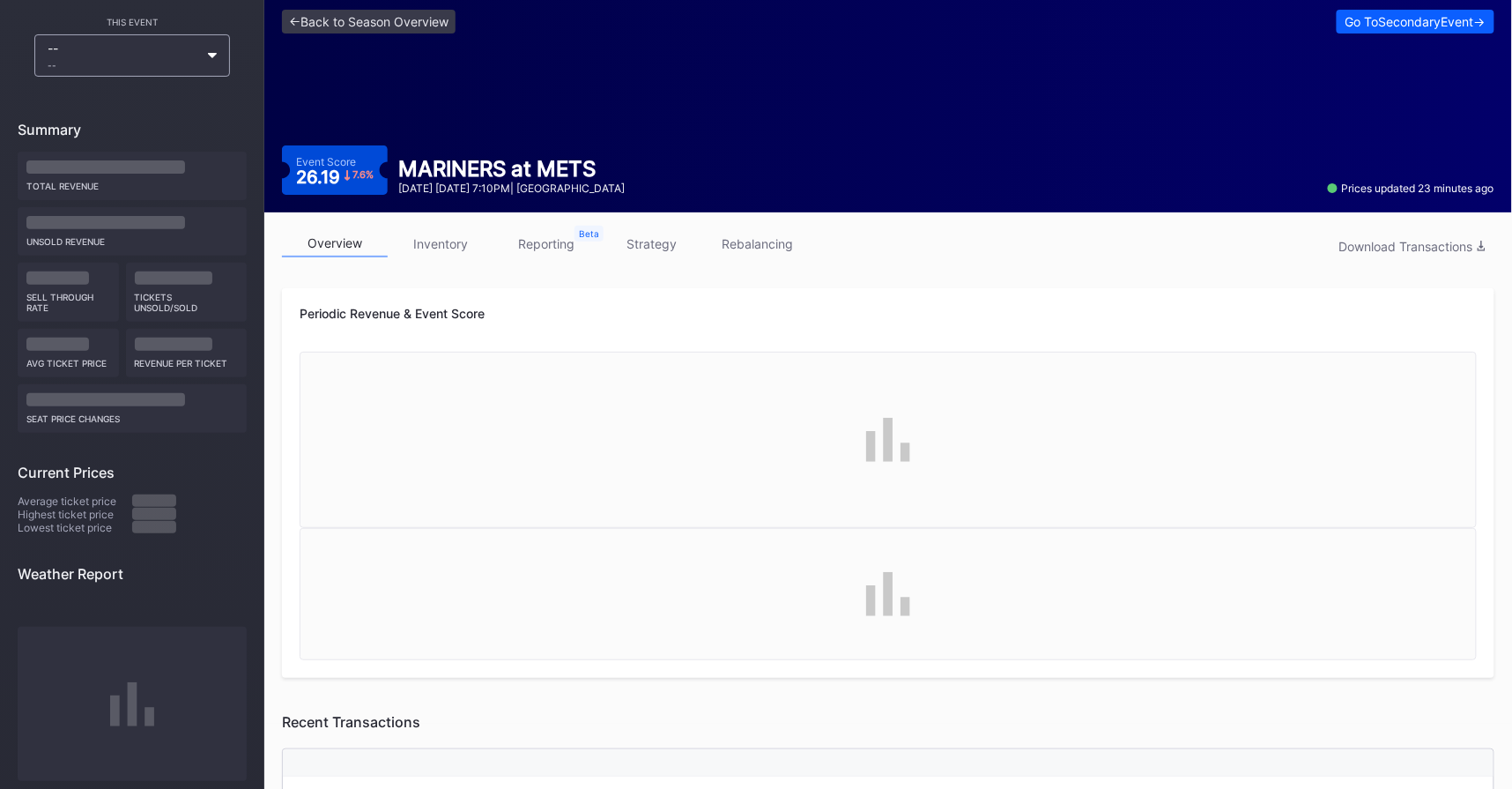
click at [773, 241] on link "rebalancing" at bounding box center [757, 244] width 105 height 28
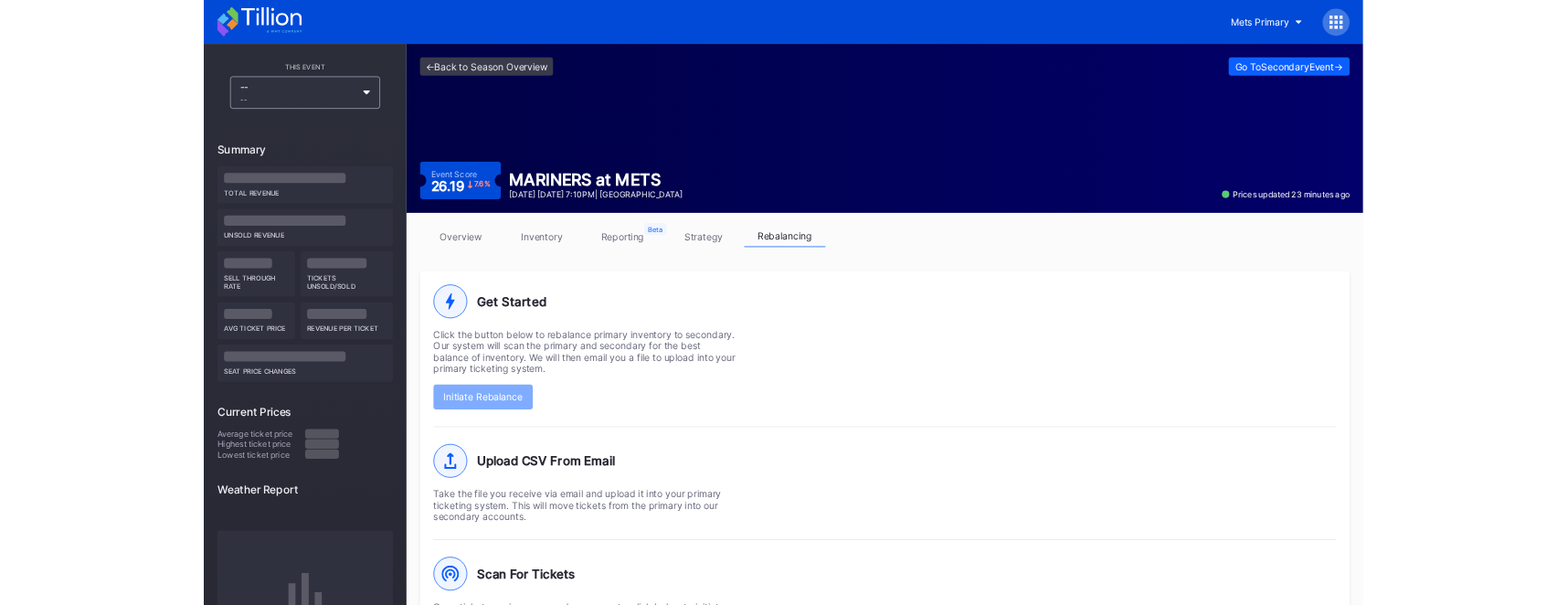
scroll to position [150, 0]
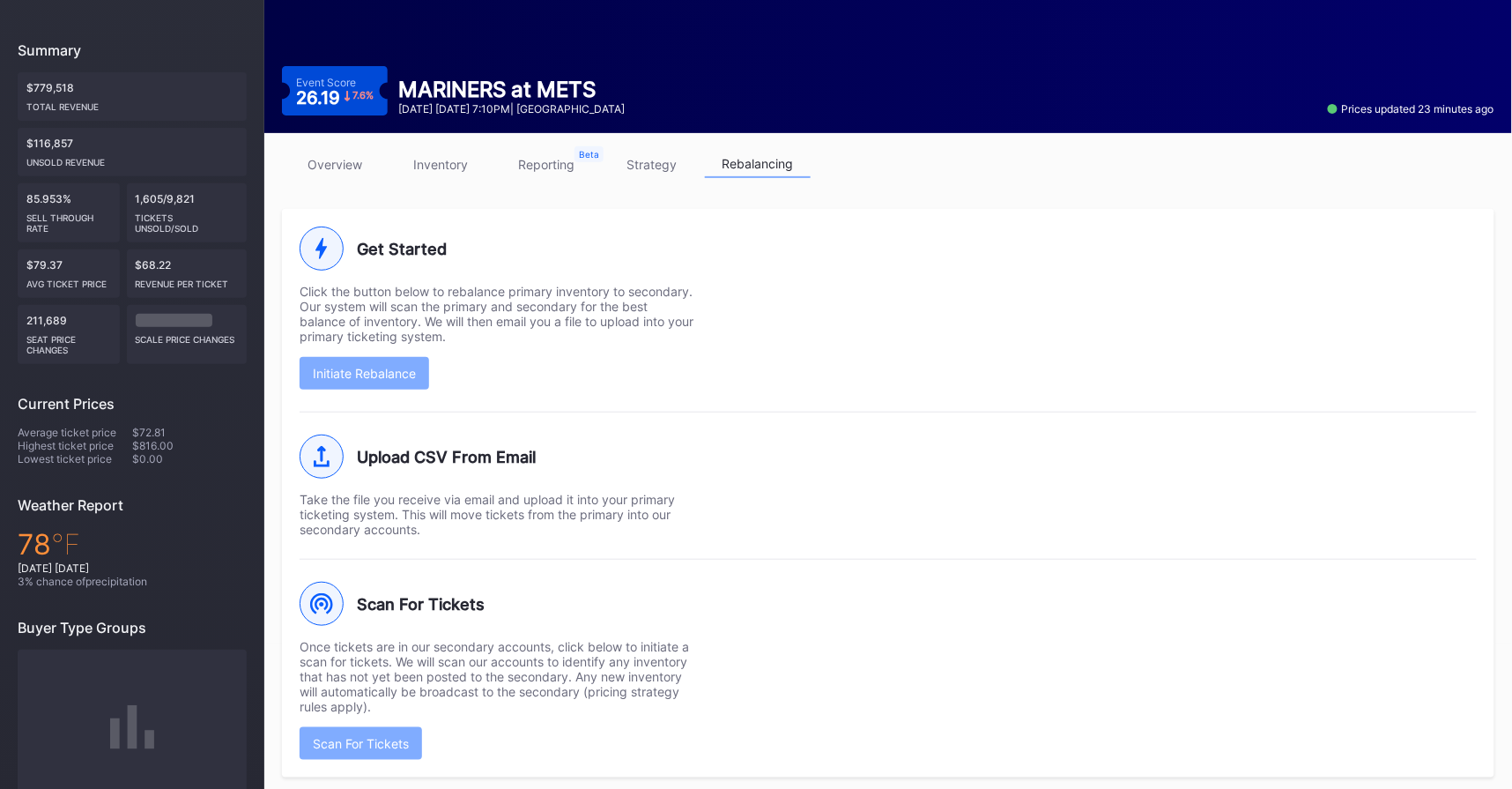
click at [508, 294] on div "Click the button below to rebalance primary inventory to secondary. Our system …" at bounding box center [498, 314] width 397 height 60
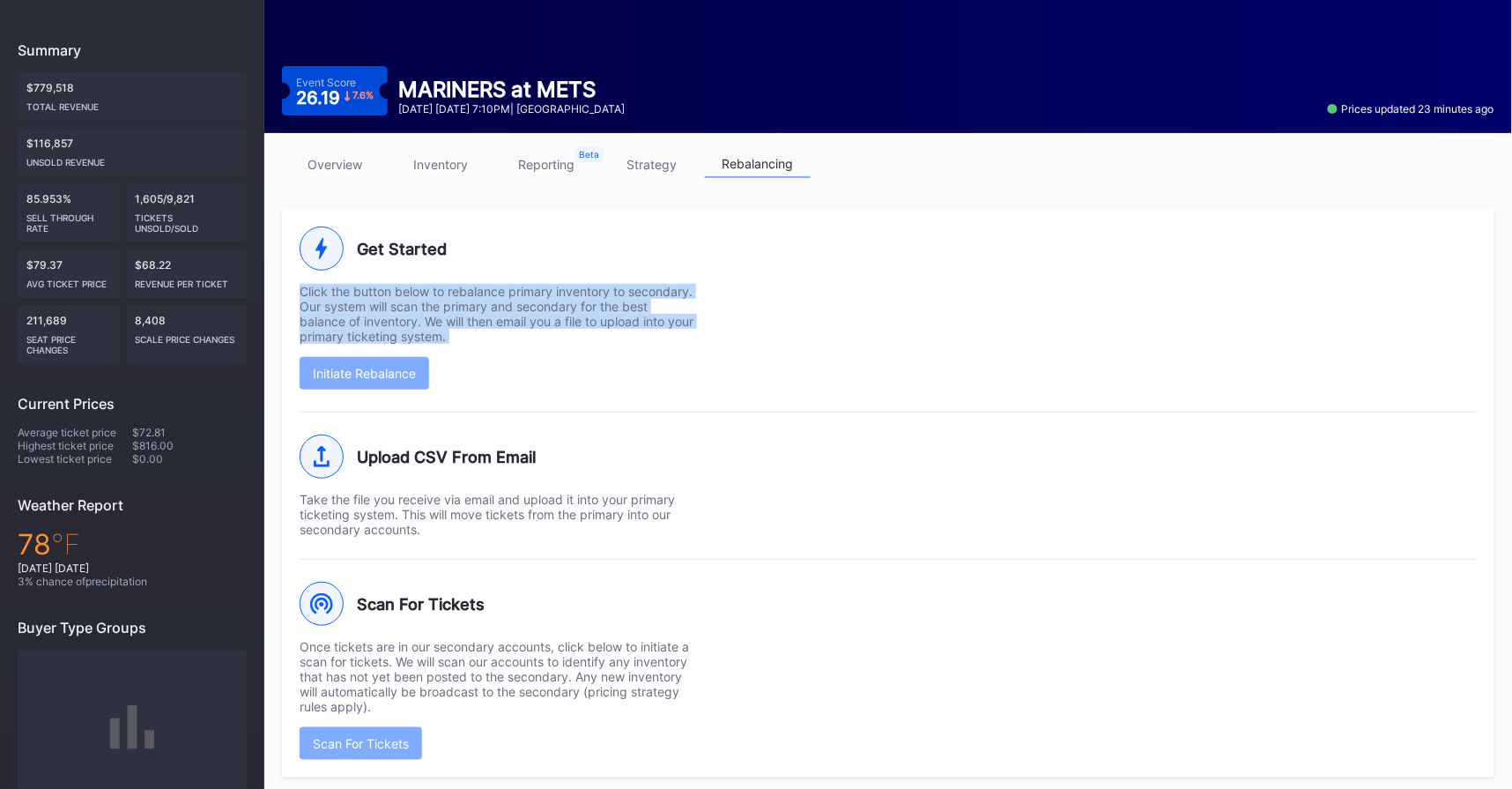
click at [508, 294] on div "Click the button below to rebalance primary inventory to secondary. Our system …" at bounding box center [498, 314] width 397 height 60
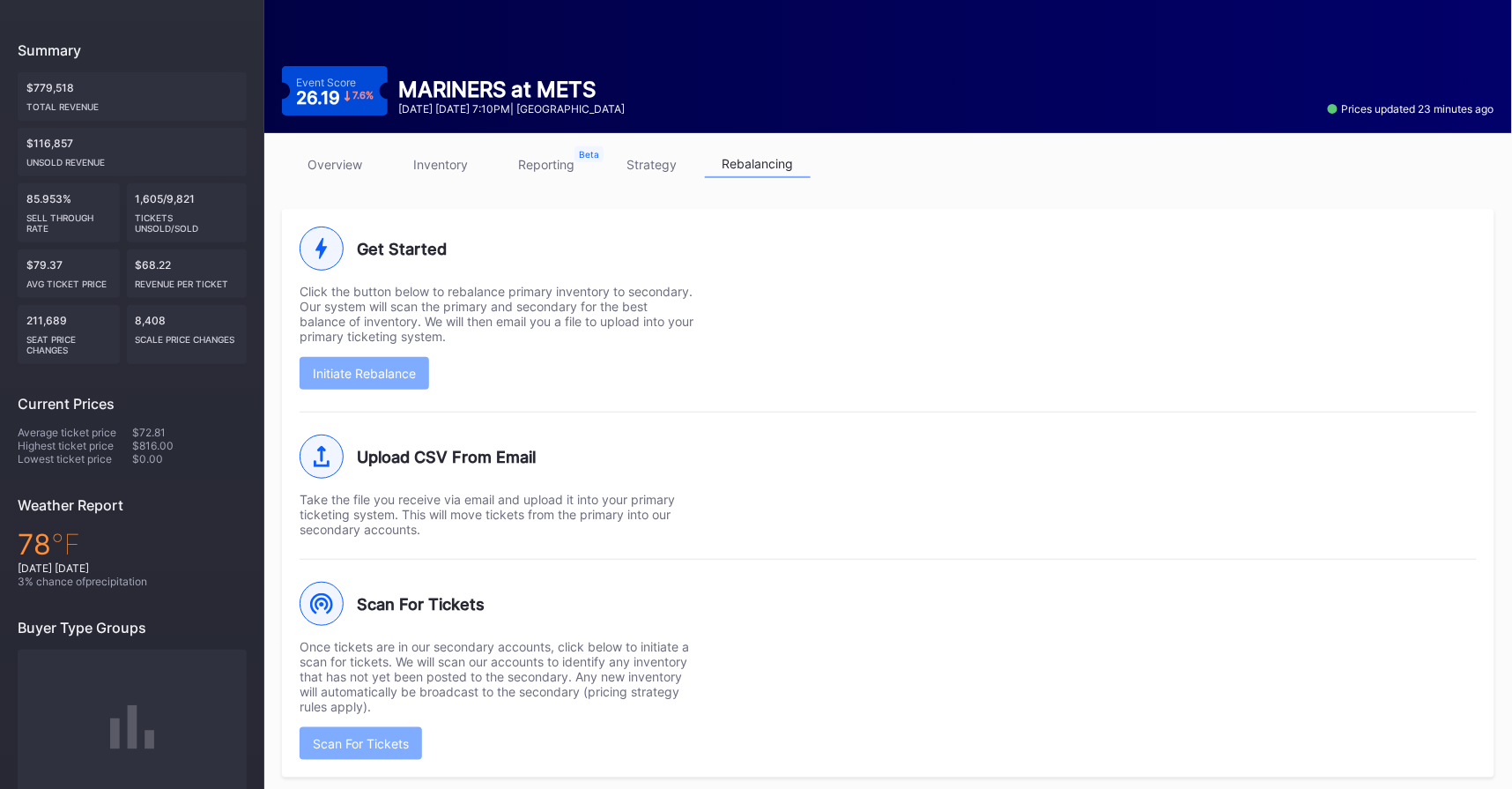
click at [584, 334] on div "Click the button below to rebalance primary inventory to secondary. Our system …" at bounding box center [498, 314] width 397 height 60
click at [552, 660] on div "Once tickets are in our secondary accounts, click below to initiate a scan for …" at bounding box center [498, 676] width 397 height 75
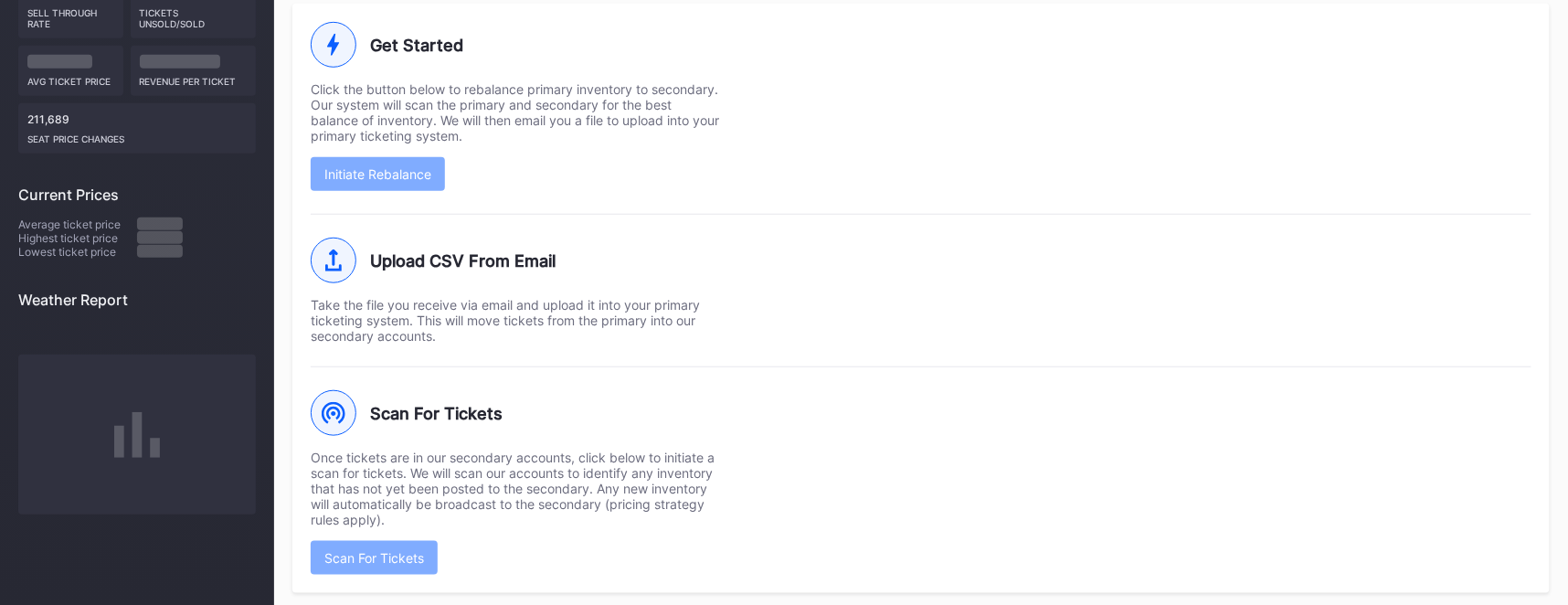
scroll to position [361, 0]
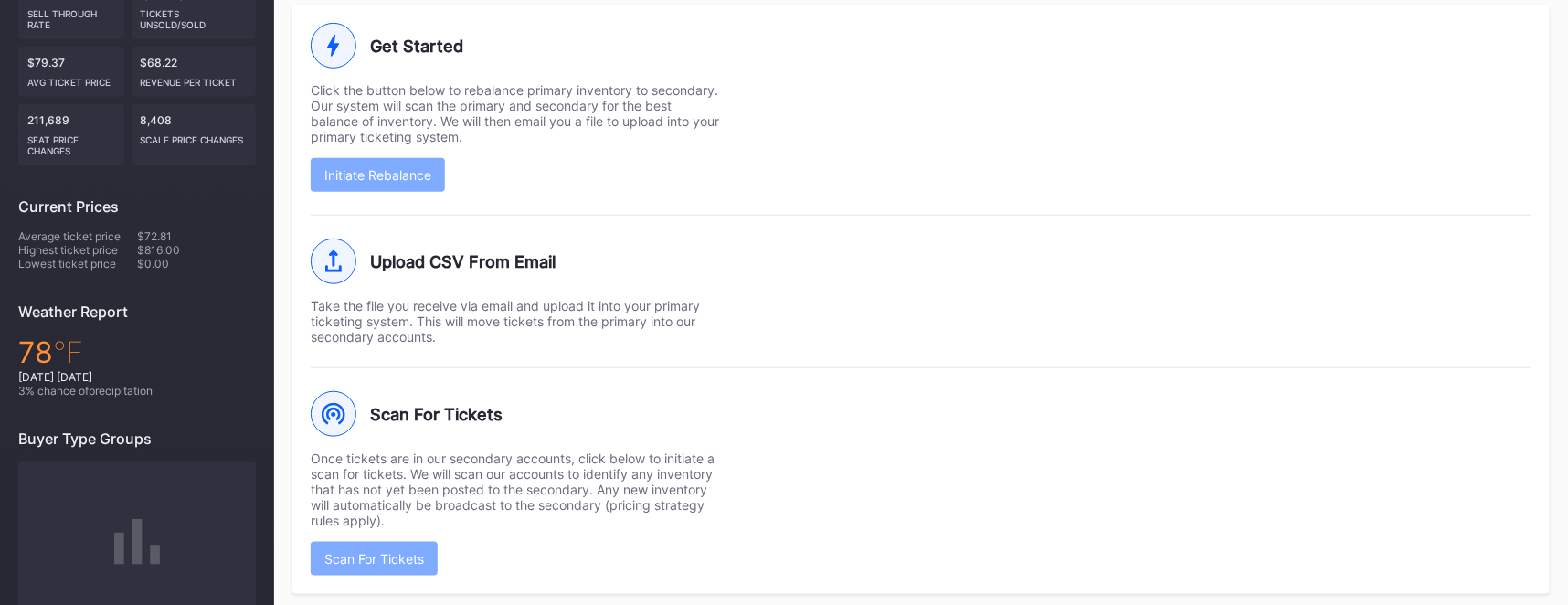
click at [440, 495] on div "Once tickets are in our secondary accounts, click below to initiate a scan for …" at bounding box center [516, 489] width 411 height 78
click at [440, 467] on div "Once tickets are in our secondary accounts, click below to initiate a scan for …" at bounding box center [516, 489] width 411 height 78
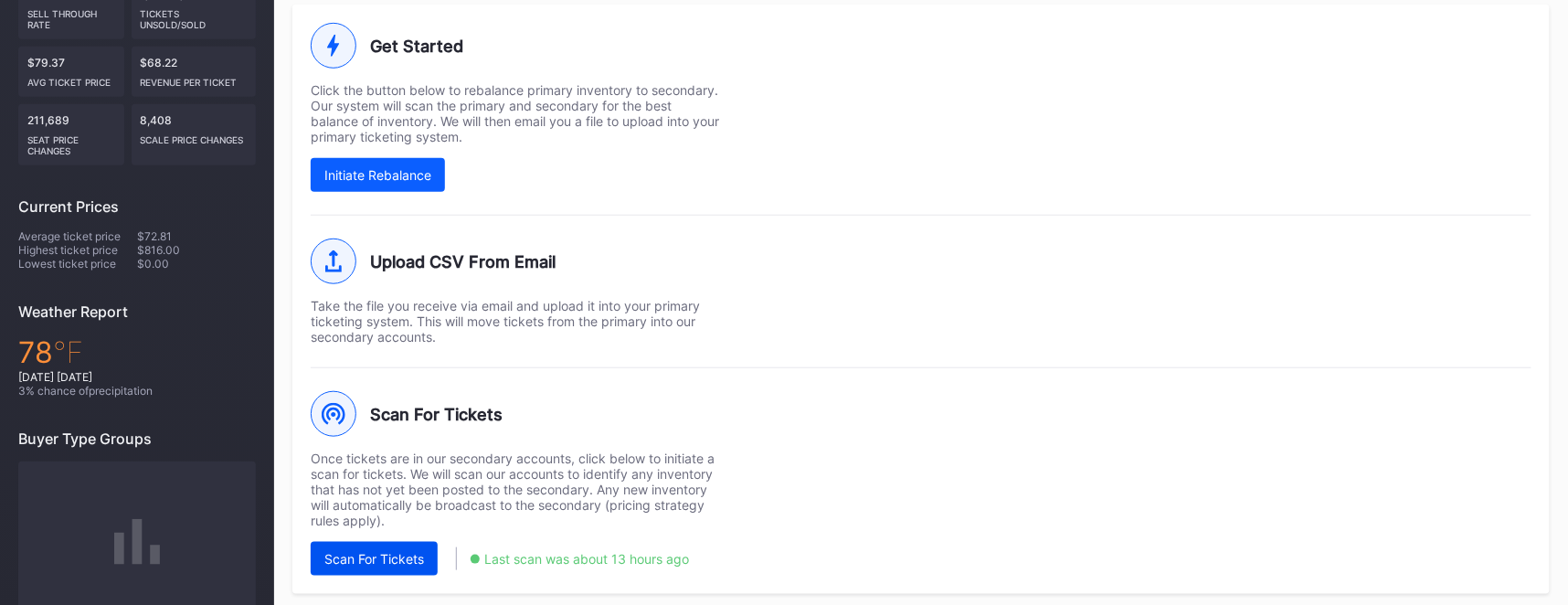
click at [411, 551] on div "Scan For Tickets" at bounding box center [374, 559] width 100 height 15
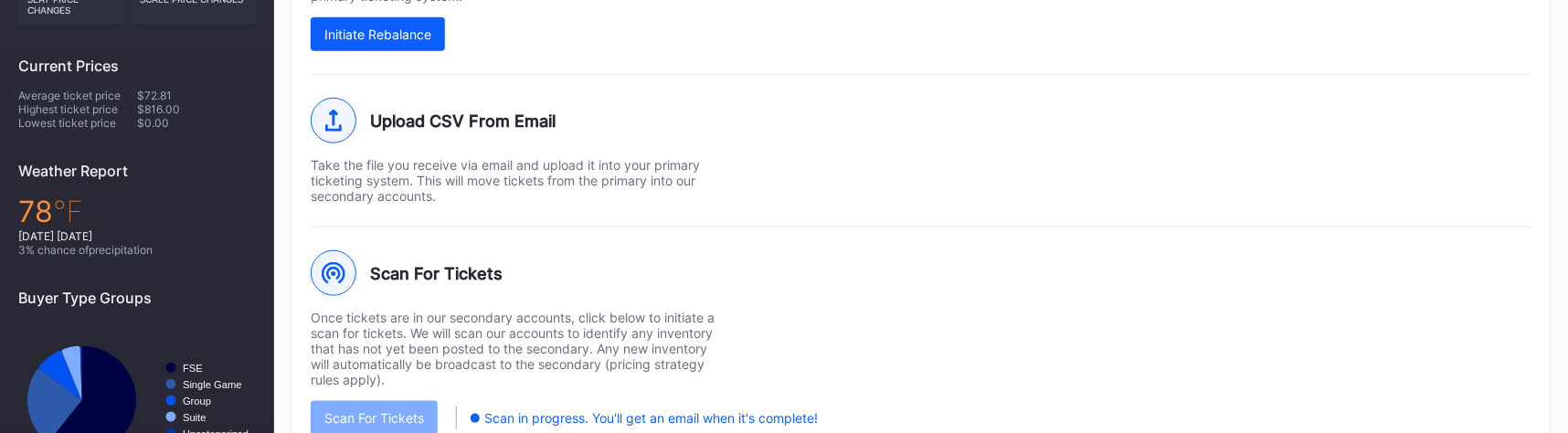
scroll to position [505, 0]
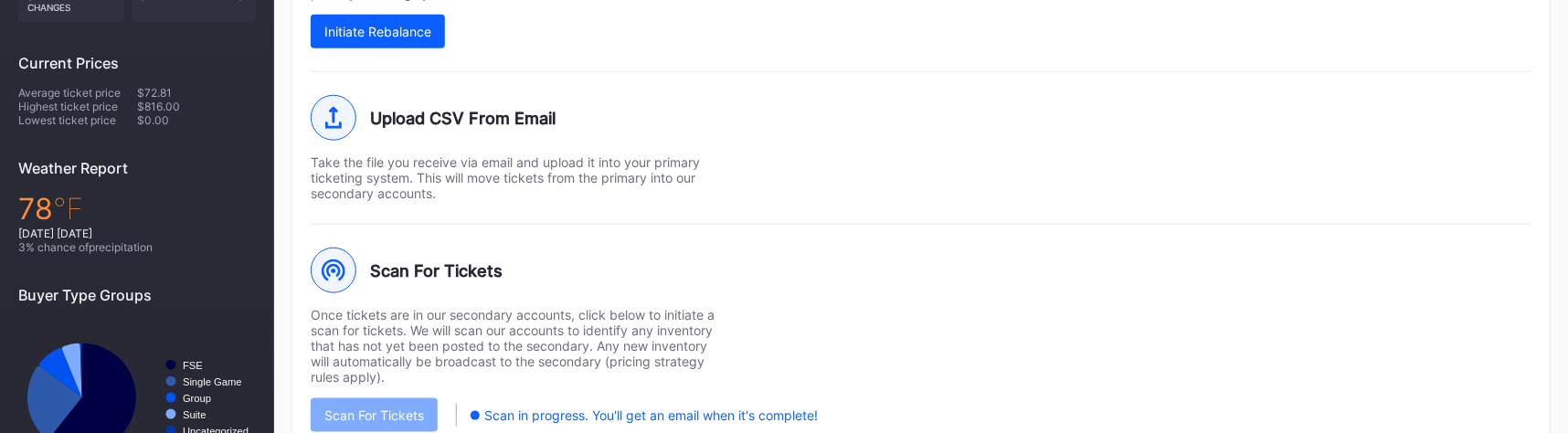
click at [563, 333] on div "Once tickets are in our secondary accounts, click below to initiate a scan for …" at bounding box center [516, 345] width 411 height 78
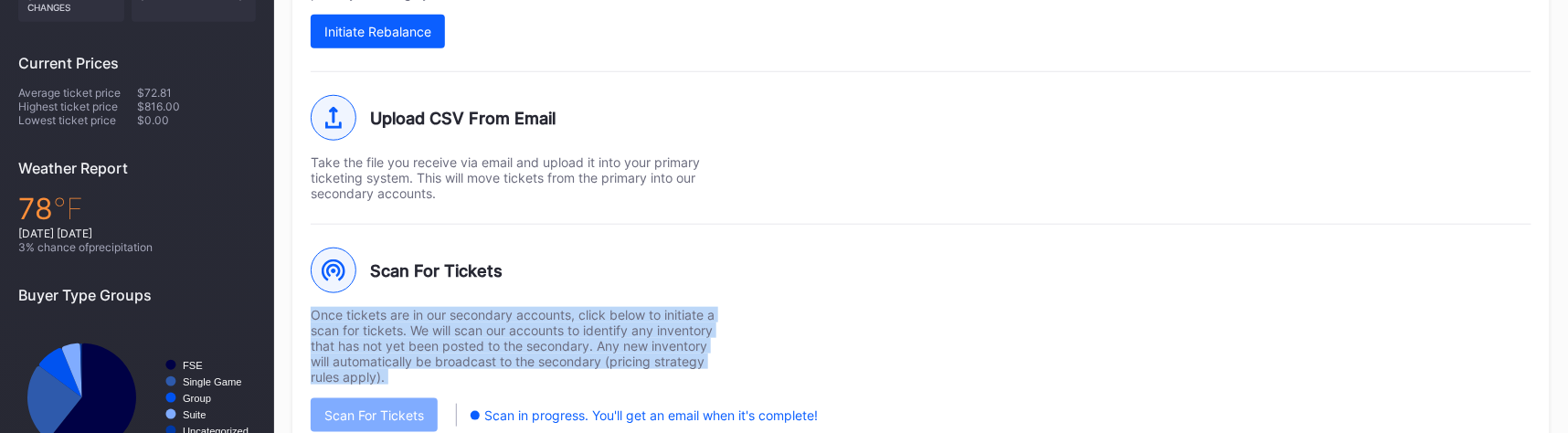
click at [563, 333] on div "Once tickets are in our secondary accounts, click below to initiate a scan for …" at bounding box center [516, 345] width 411 height 78
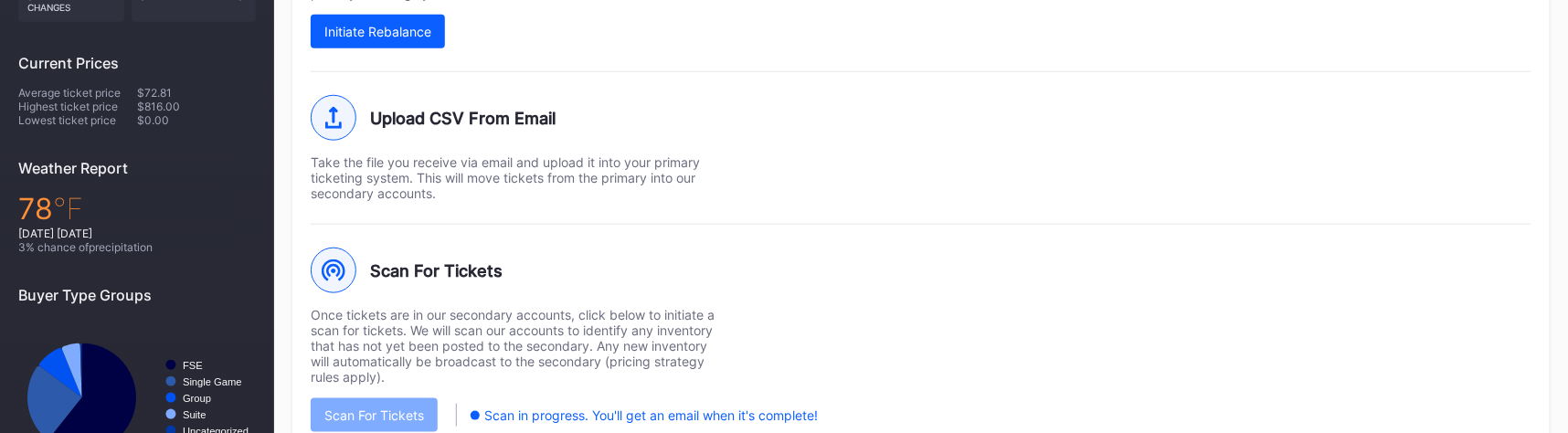
click at [450, 317] on div "Once tickets are in our secondary accounts, click below to initiate a scan for …" at bounding box center [516, 345] width 411 height 78
drag, startPoint x: 504, startPoint y: 262, endPoint x: 381, endPoint y: 262, distance: 123.0
click at [381, 262] on div "Scan For Tickets" at bounding box center [921, 270] width 1221 height 46
click at [520, 262] on div "Scan For Tickets" at bounding box center [921, 270] width 1221 height 46
click at [467, 264] on div "Scan For Tickets" at bounding box center [921, 270] width 1221 height 46
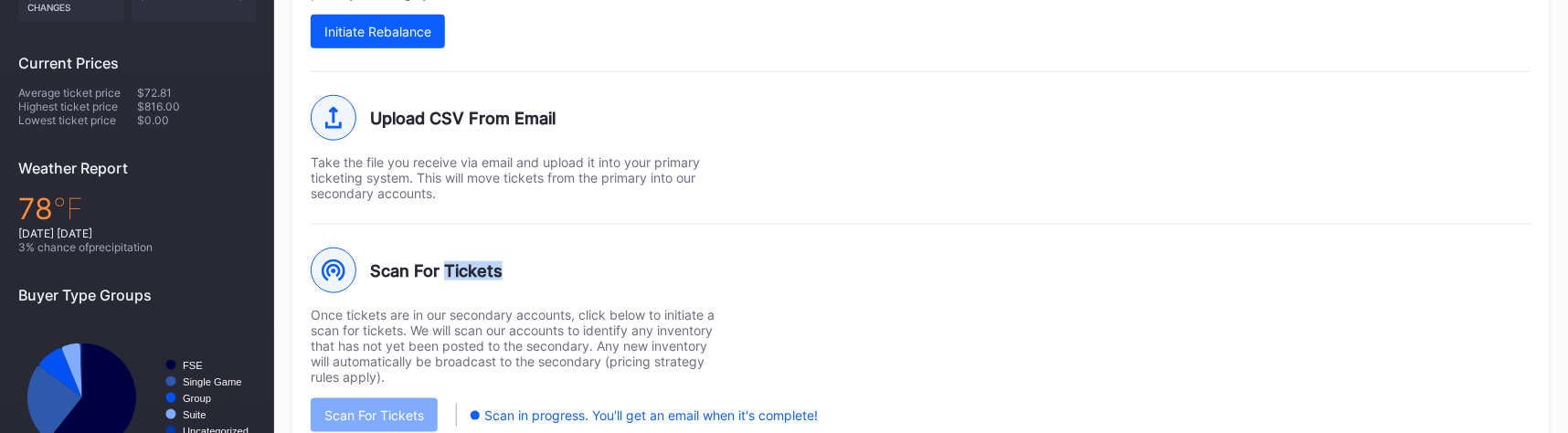
click at [467, 264] on div "Scan For Tickets" at bounding box center [921, 270] width 1221 height 46
copy div "Scan For Tickets"
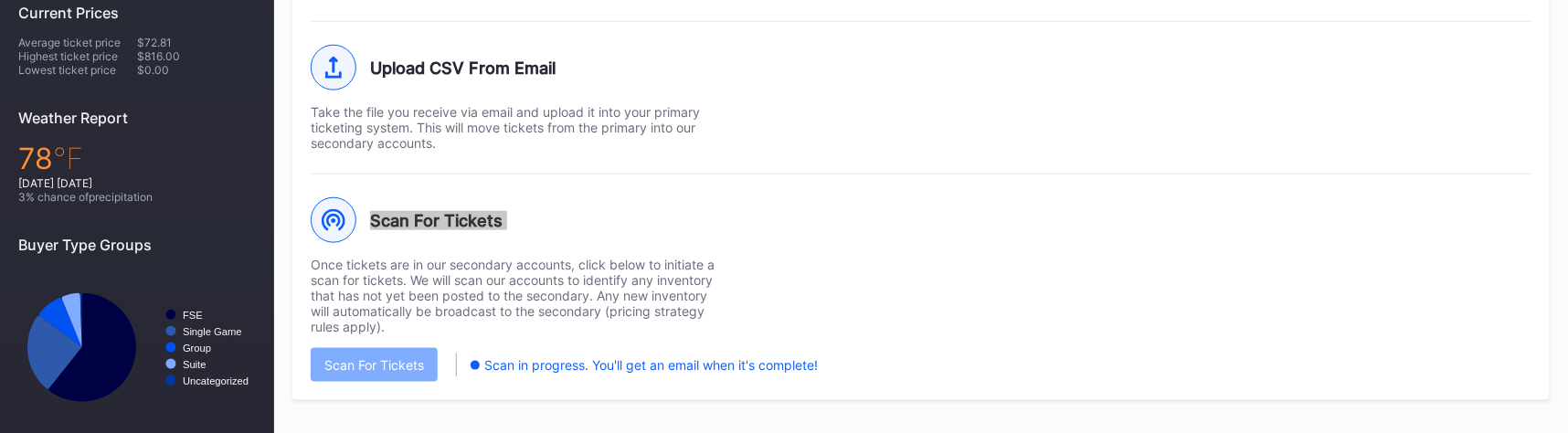
scroll to position [559, 0]
